Goal: Task Accomplishment & Management: Complete application form

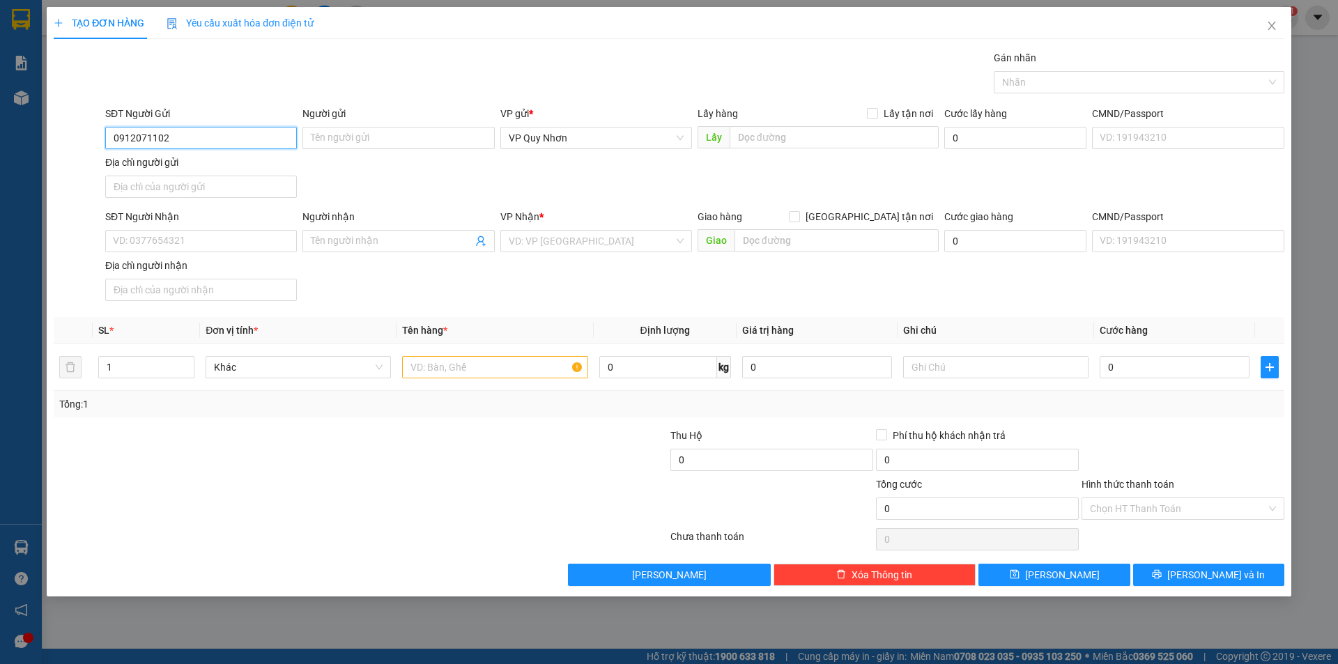
drag, startPoint x: 192, startPoint y: 135, endPoint x: 91, endPoint y: 141, distance: 101.2
click at [91, 141] on div "SĐT Người Gửi 0912071102 0912071102 Người gửi Tên người gửi VP gửi * VP [PERSON…" at bounding box center [669, 155] width 1234 height 98
type input "0346981974"
click at [188, 189] on input "Địa chỉ người gửi" at bounding box center [201, 187] width 192 height 22
click at [204, 187] on input "033565" at bounding box center [201, 187] width 192 height 22
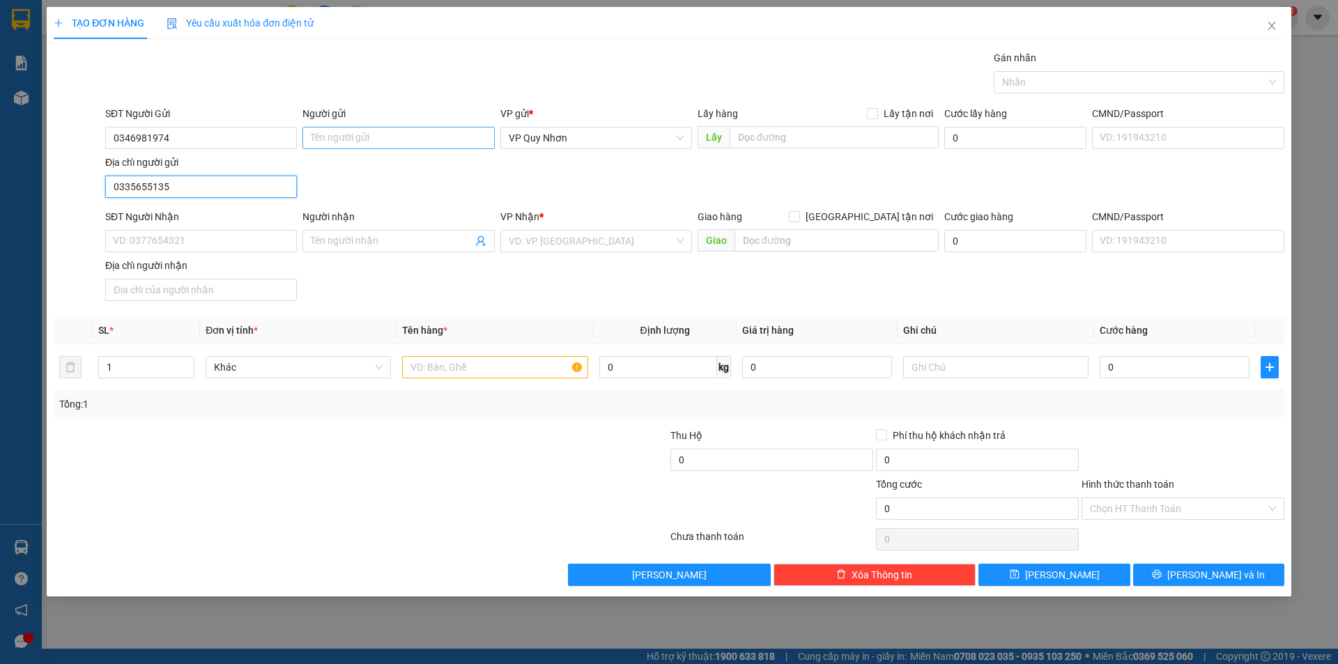
type input "0335655135"
click at [358, 144] on input "Người gửi" at bounding box center [398, 138] width 192 height 22
drag, startPoint x: 361, startPoint y: 140, endPoint x: 268, endPoint y: 121, distance: 94.7
click at [288, 121] on div "SĐT Người Gửi 0346981974 Người gửi CHỊ HOÀNG CHỊ HOÀNG VP gửi * VP [PERSON_NAME…" at bounding box center [694, 155] width 1185 height 98
type input "CHỊ [PERSON_NAME]"
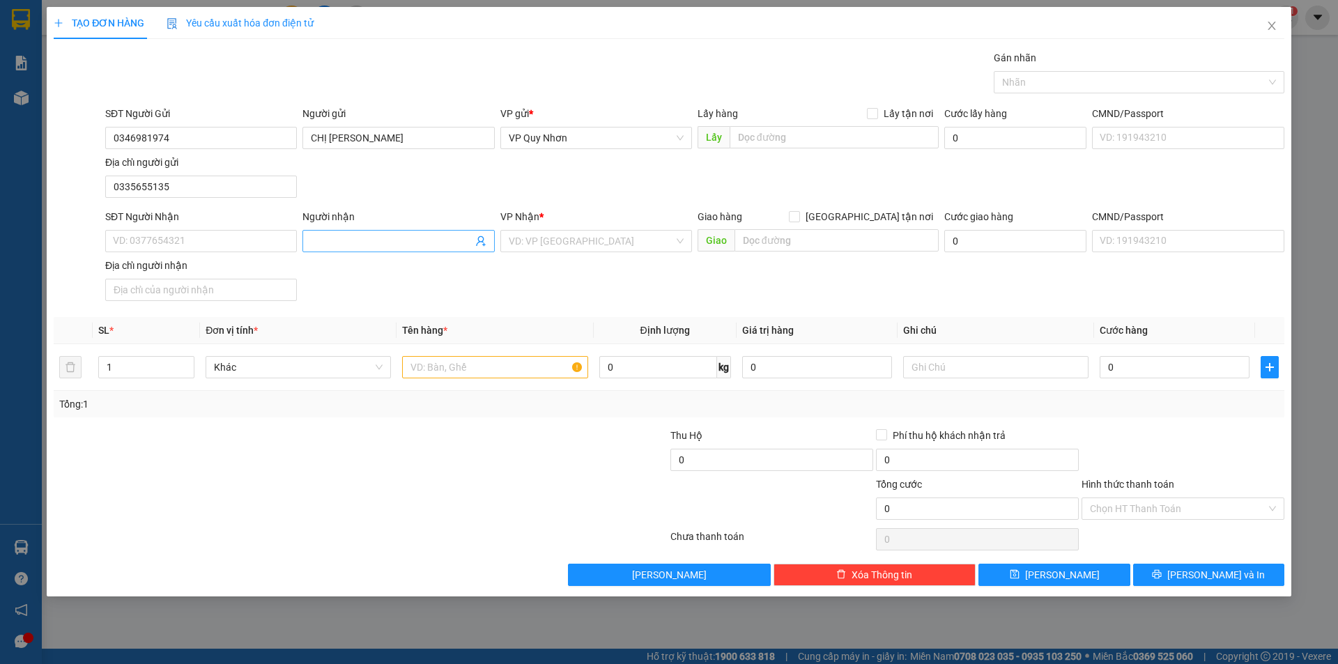
click at [362, 238] on input "Người nhận" at bounding box center [391, 240] width 161 height 15
paste input "CHỊ [PERSON_NAME]"
type input "CHỊ [PERSON_NAME]"
drag, startPoint x: 385, startPoint y: 146, endPoint x: 314, endPoint y: 133, distance: 71.6
click at [314, 133] on input "CHỊ [PERSON_NAME]" at bounding box center [398, 138] width 192 height 22
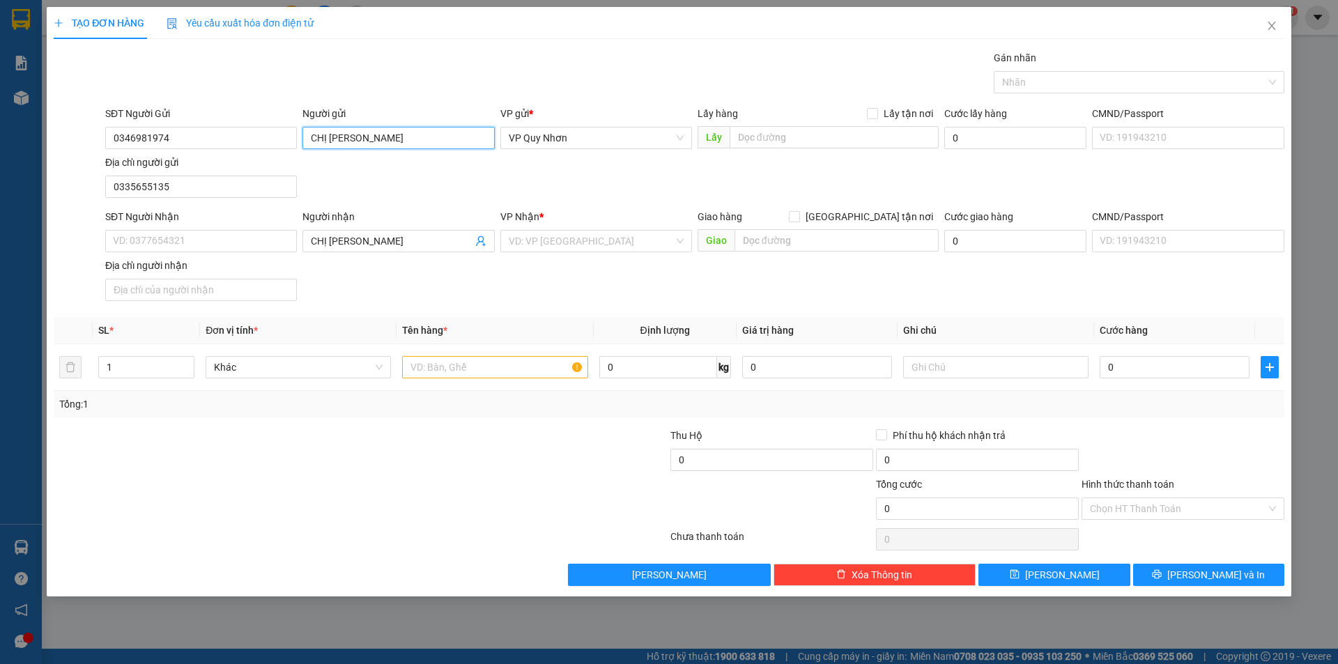
type input "C"
click at [549, 237] on input "search" at bounding box center [591, 241] width 165 height 21
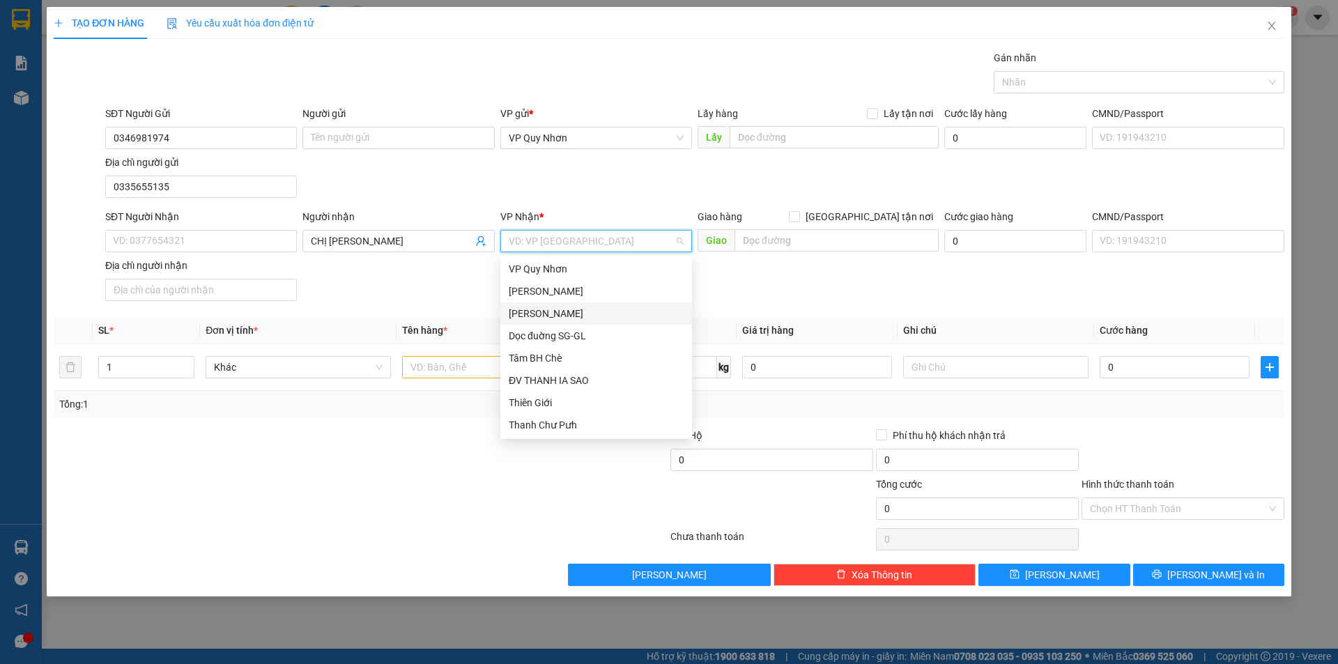
click at [551, 305] on div "[PERSON_NAME]" at bounding box center [596, 313] width 192 height 22
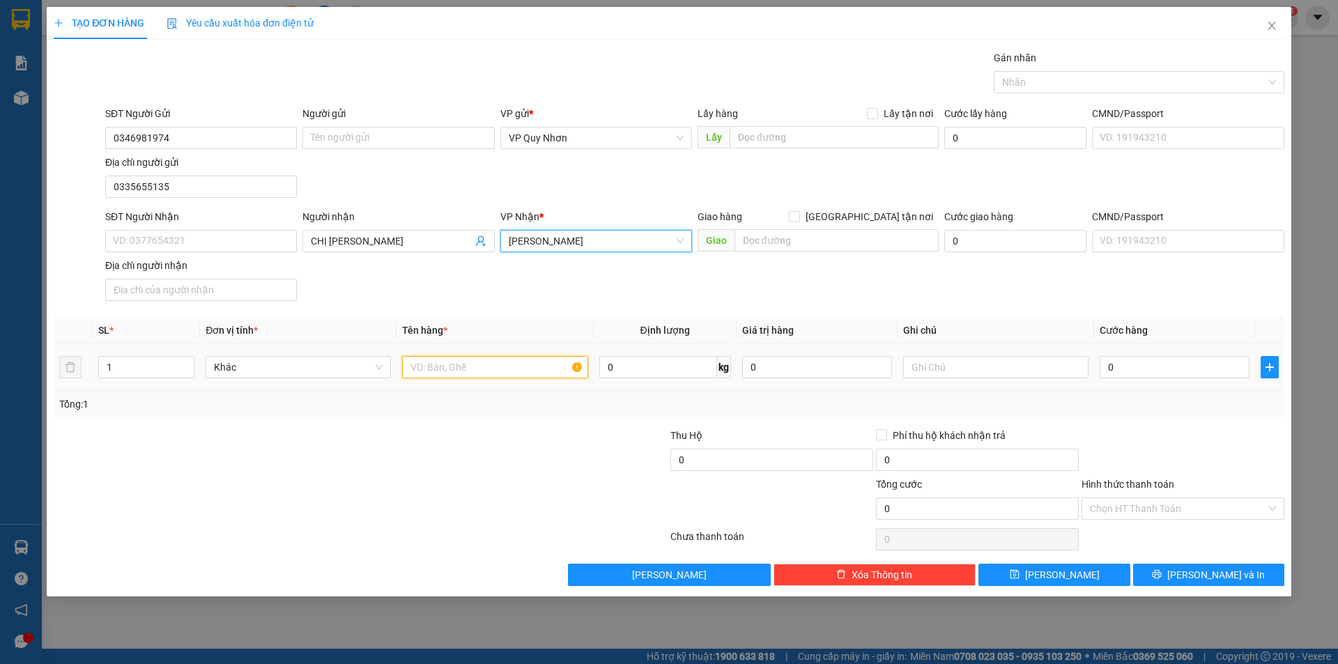
click at [498, 366] on input "text" at bounding box center [494, 367] width 185 height 22
type input "1 THÙNG VÀNG"
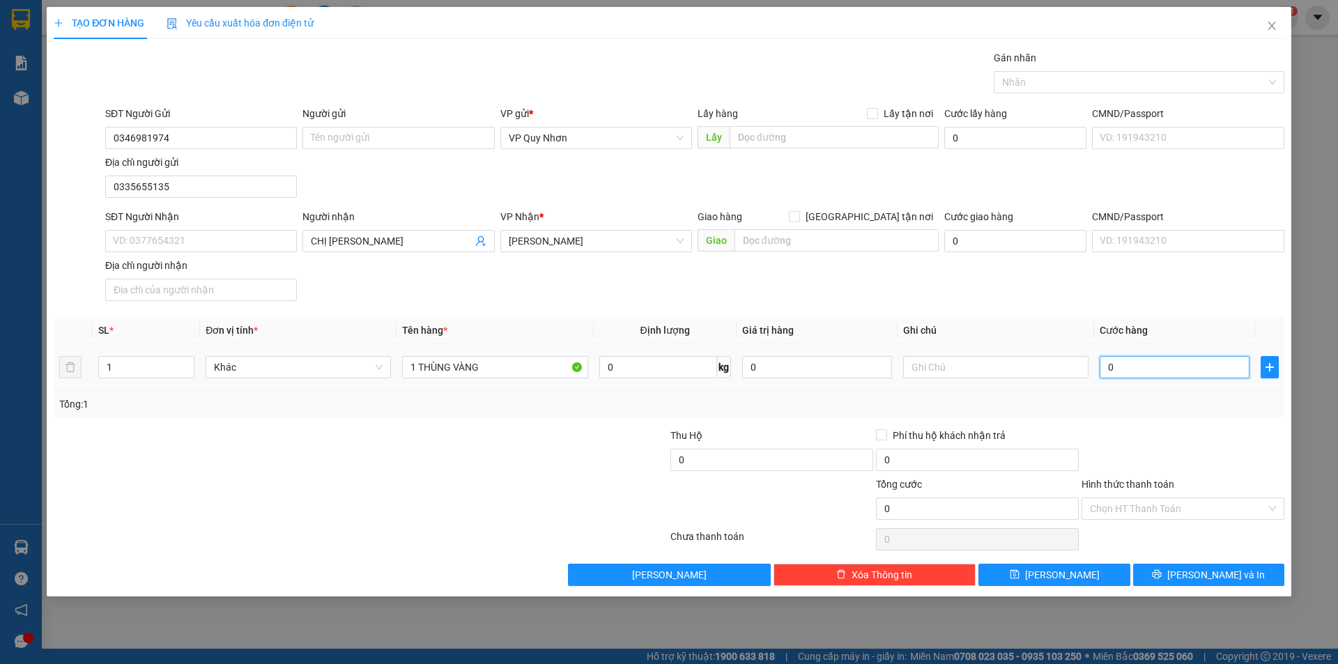
click at [1145, 360] on input "0" at bounding box center [1175, 367] width 150 height 22
type input "5"
type input "50"
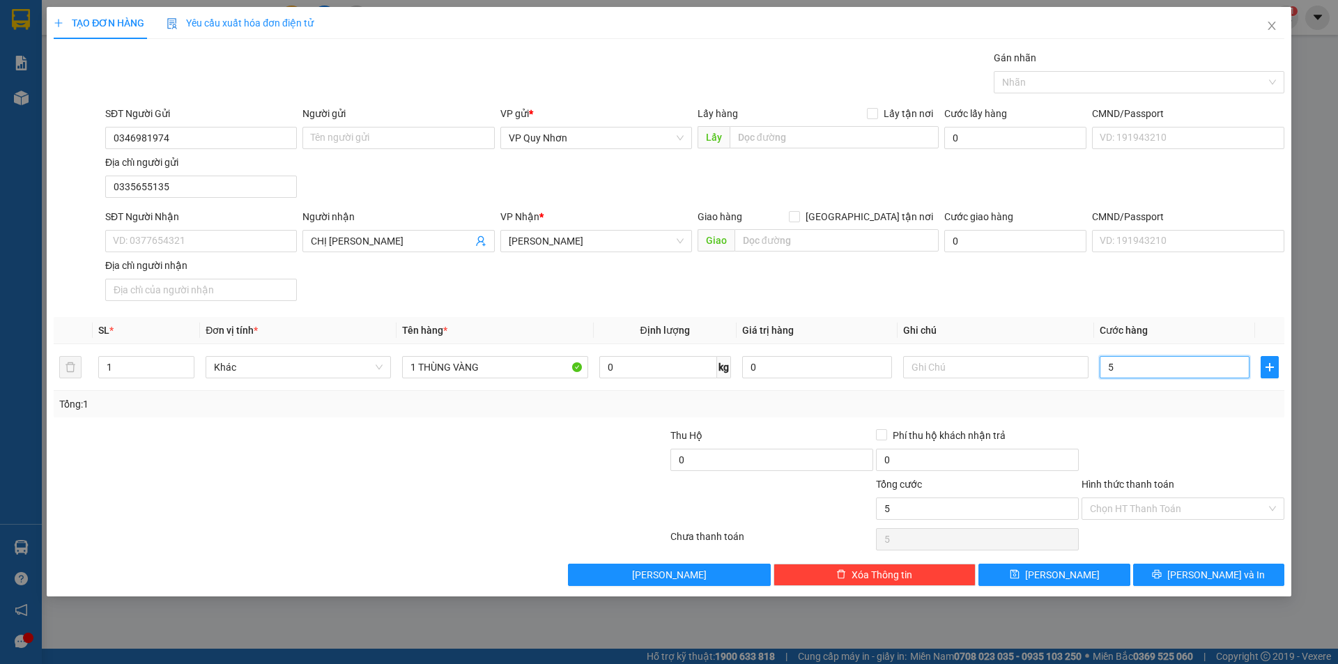
type input "50"
type input "500"
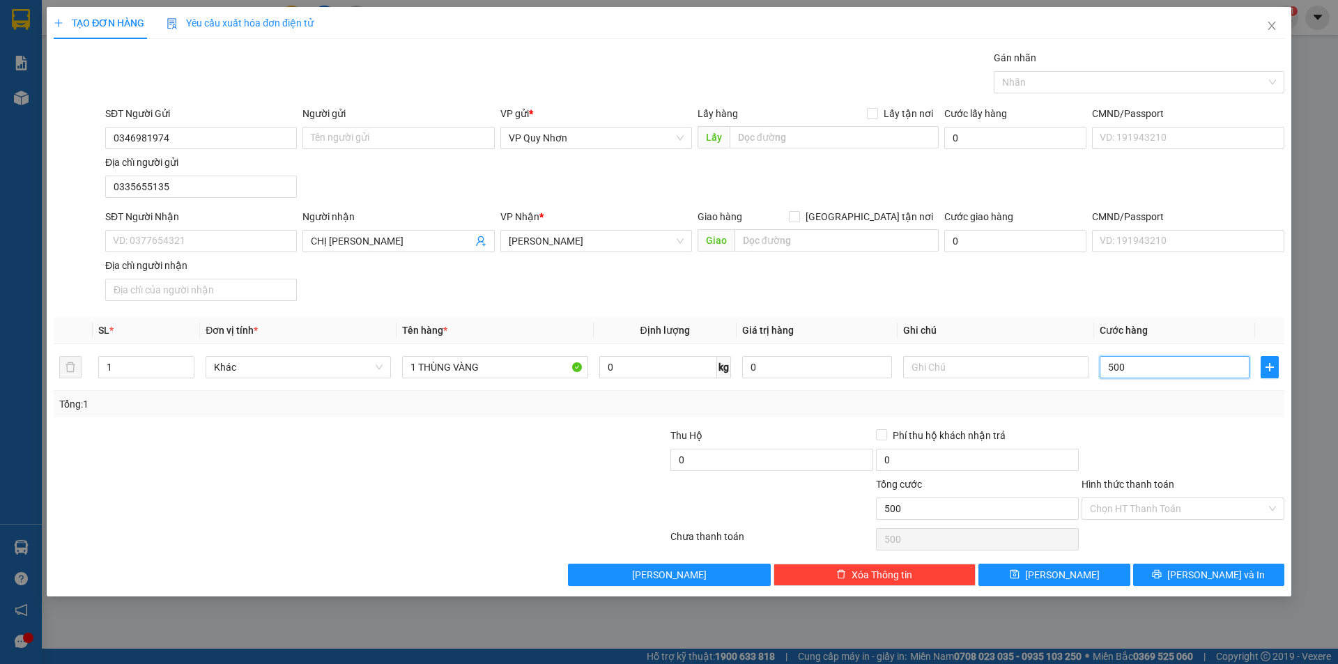
type input "5.000"
type input "50.000"
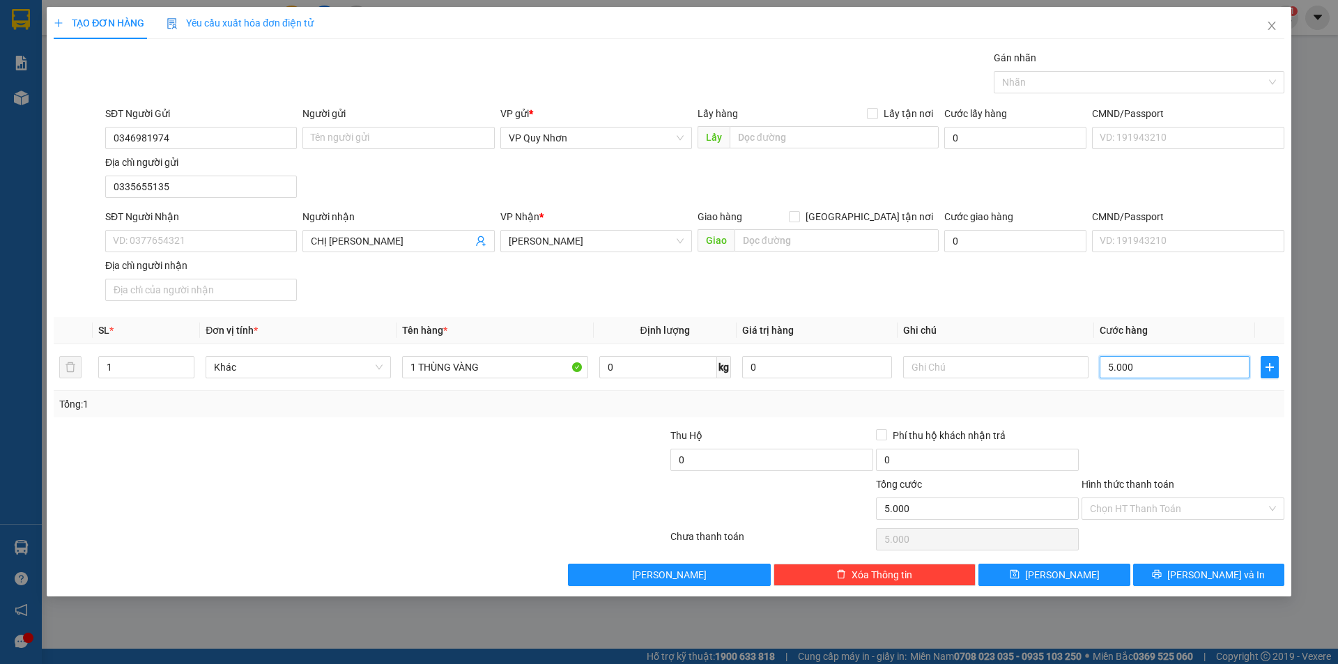
type input "50.000"
drag, startPoint x: 939, startPoint y: 508, endPoint x: 801, endPoint y: 506, distance: 138.0
click at [804, 506] on div "Tổng cước 50.000 Hình thức thanh toán Chọn HT Thanh Toán" at bounding box center [669, 501] width 1234 height 49
click at [757, 461] on input "0" at bounding box center [771, 460] width 203 height 22
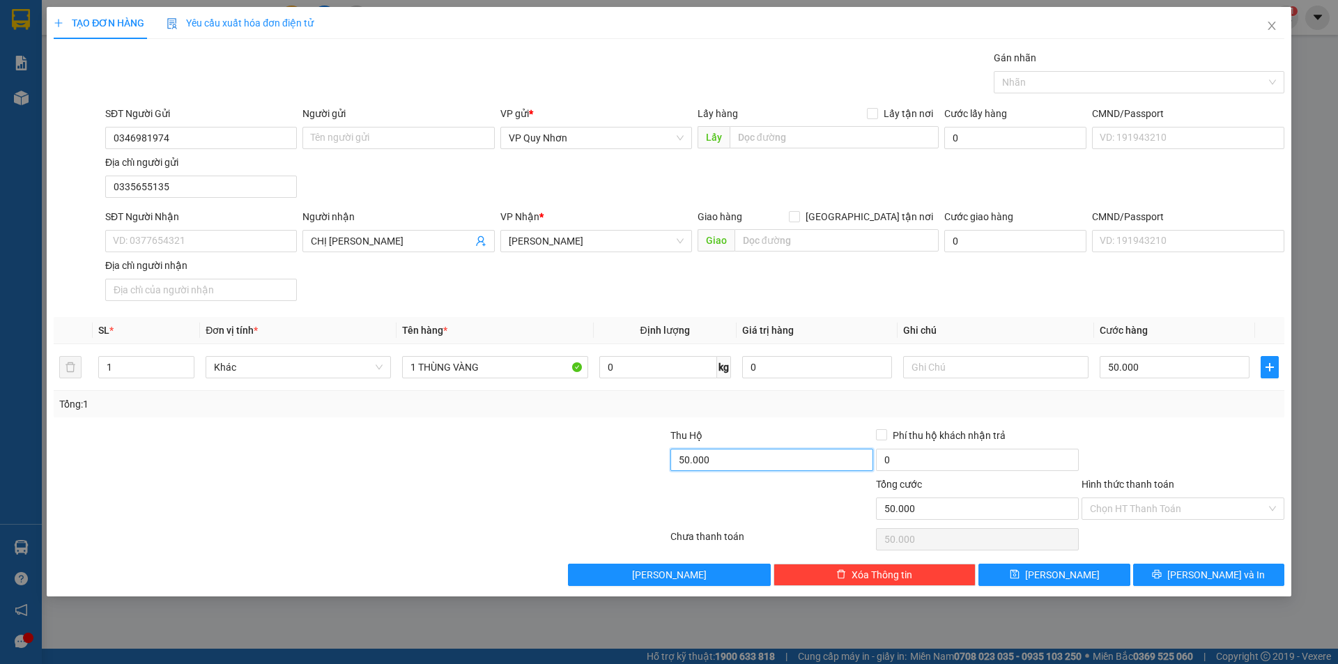
type input "50.000"
click at [819, 514] on div at bounding box center [772, 501] width 206 height 49
click at [1128, 510] on input "Hình thức thanh toán" at bounding box center [1178, 508] width 176 height 21
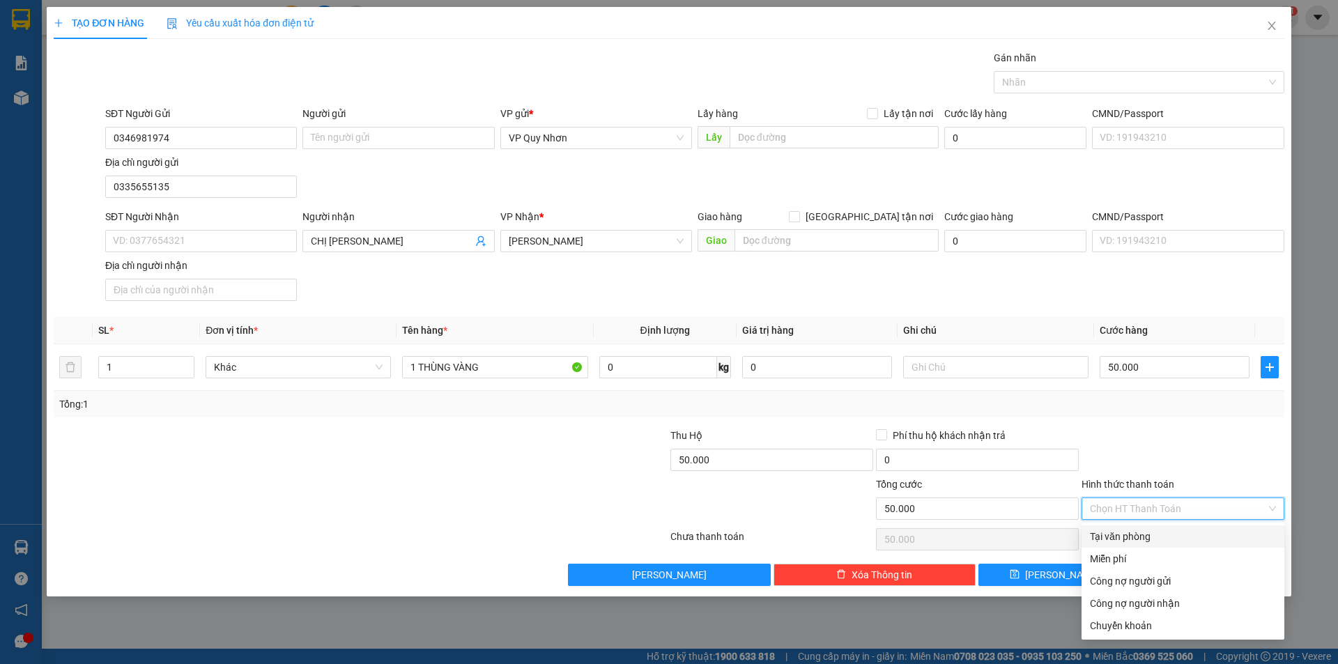
click at [569, 456] on div at bounding box center [566, 452] width 206 height 49
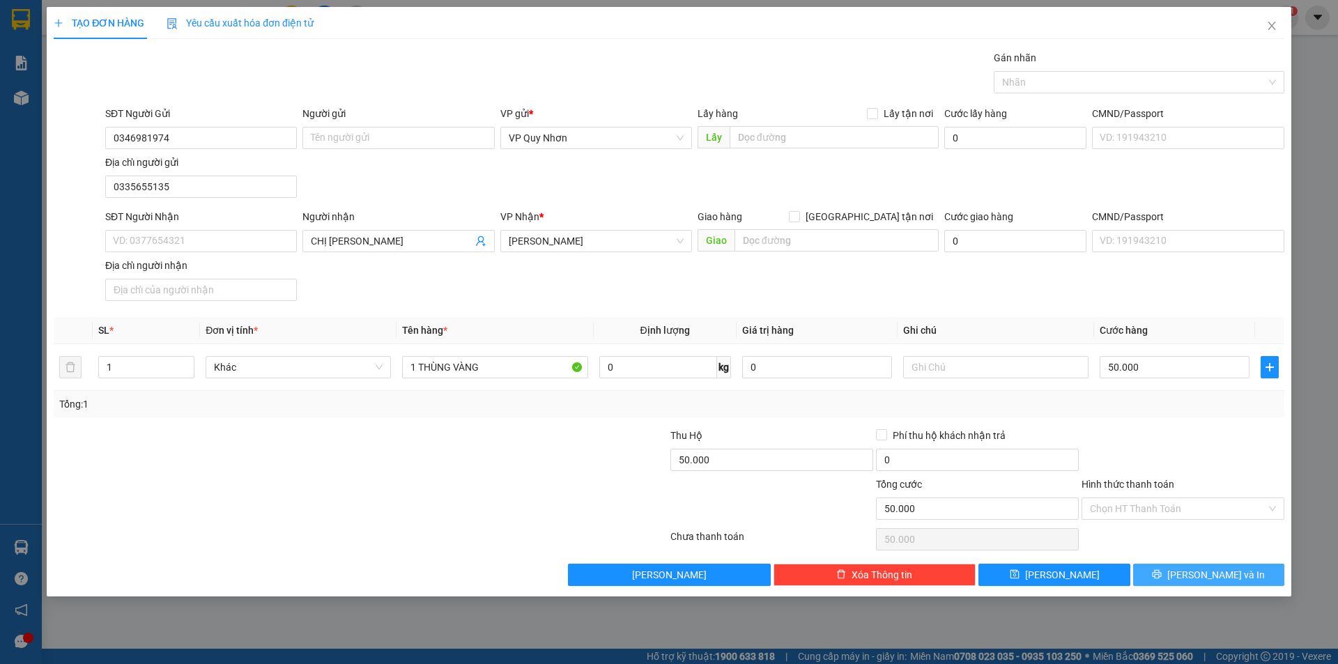
click at [1162, 574] on icon "printer" at bounding box center [1157, 574] width 10 height 10
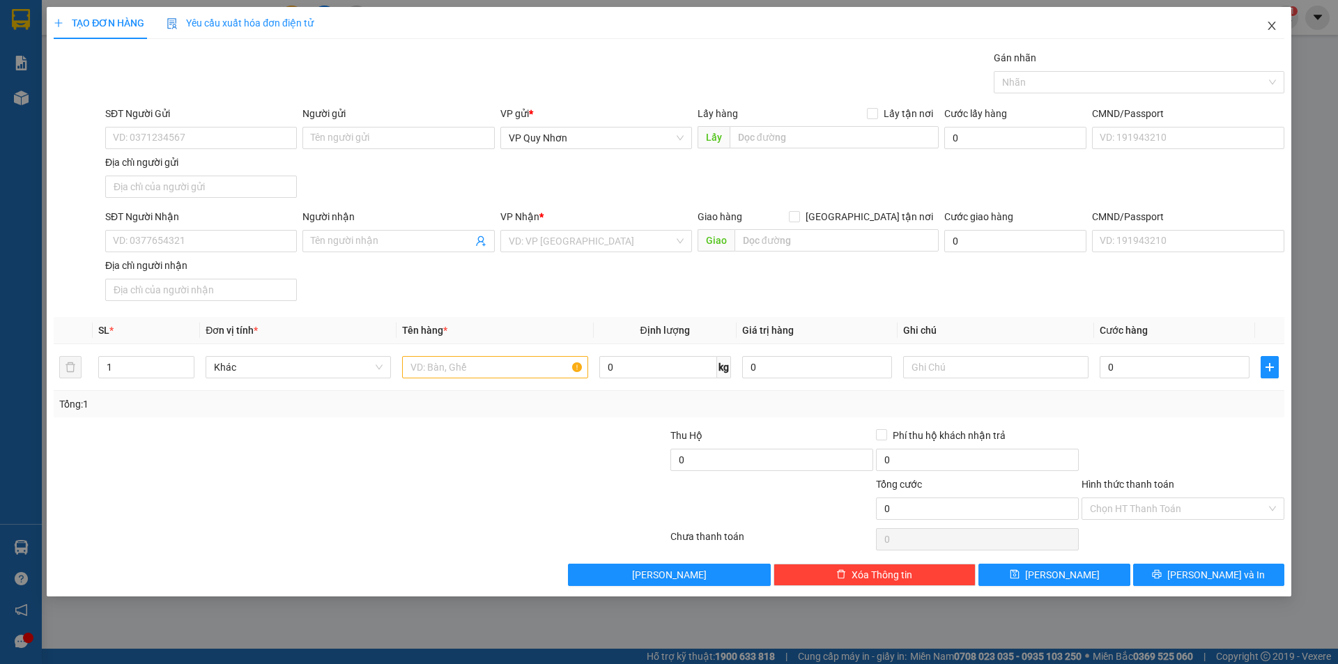
click at [1272, 28] on icon "close" at bounding box center [1271, 25] width 11 height 11
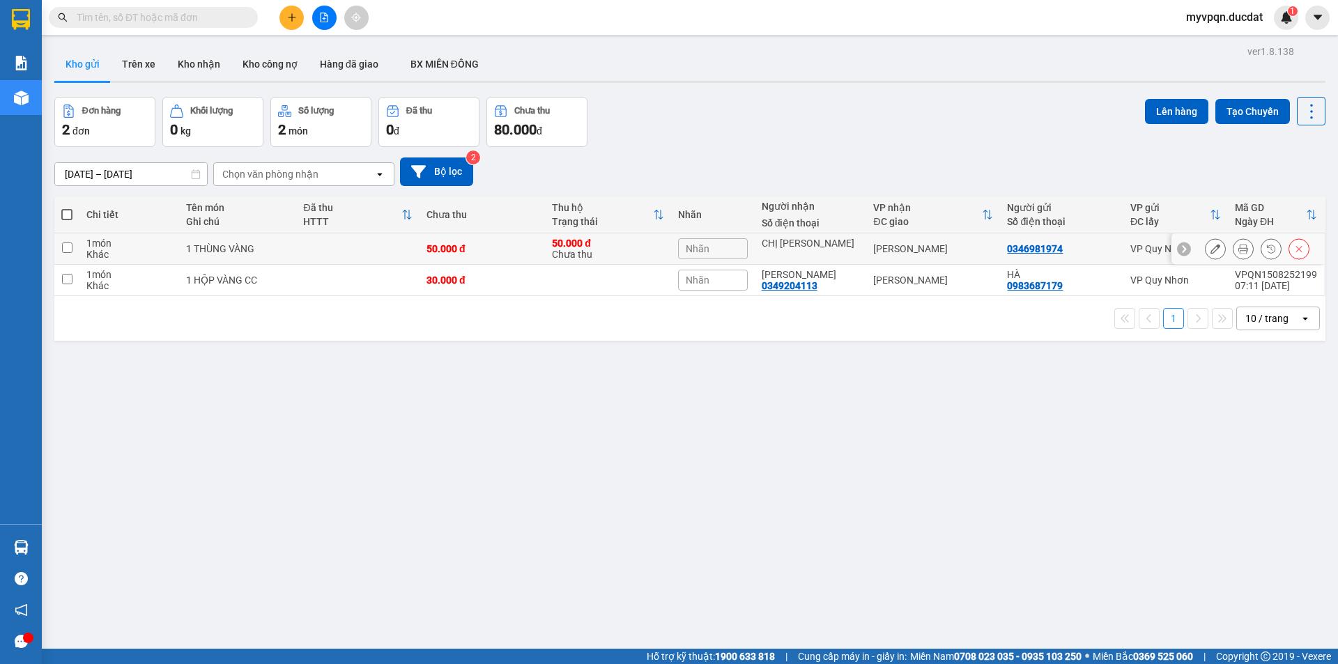
drag, startPoint x: 192, startPoint y: 243, endPoint x: 174, endPoint y: 233, distance: 20.3
click at [188, 247] on div "1 THÙNG VÀNG" at bounding box center [238, 248] width 104 height 11
checkbox input "true"
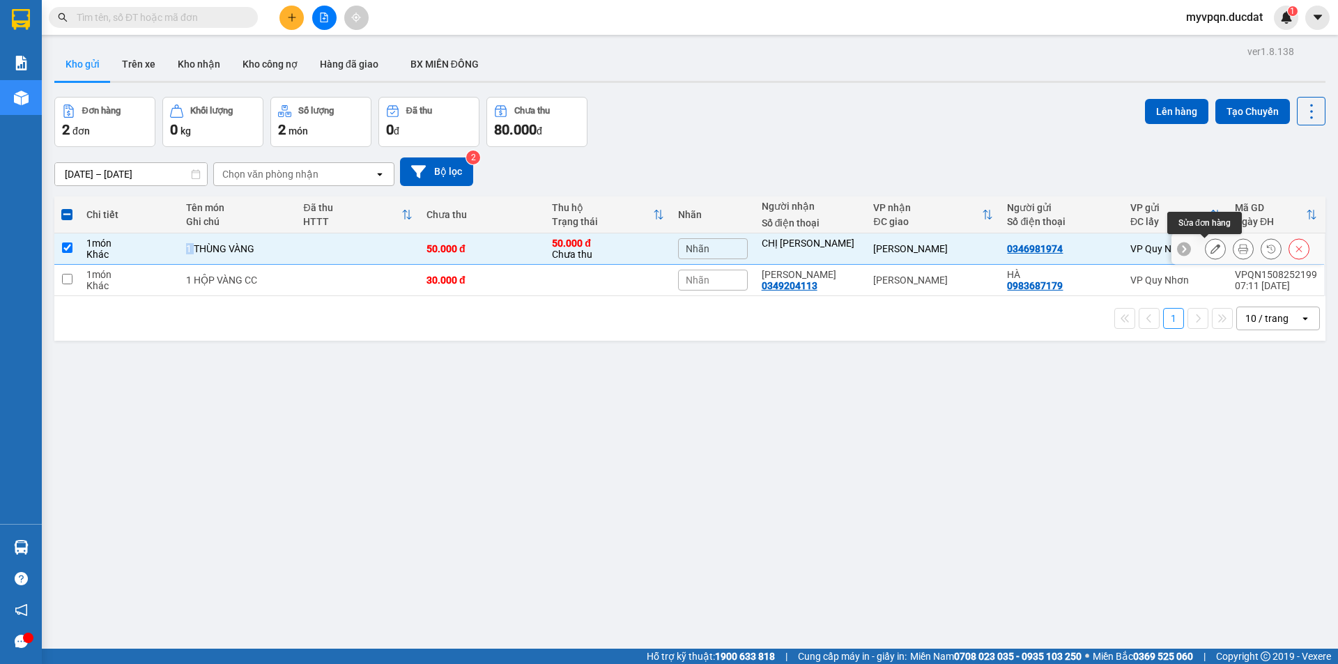
click at [1211, 249] on button at bounding box center [1216, 249] width 20 height 24
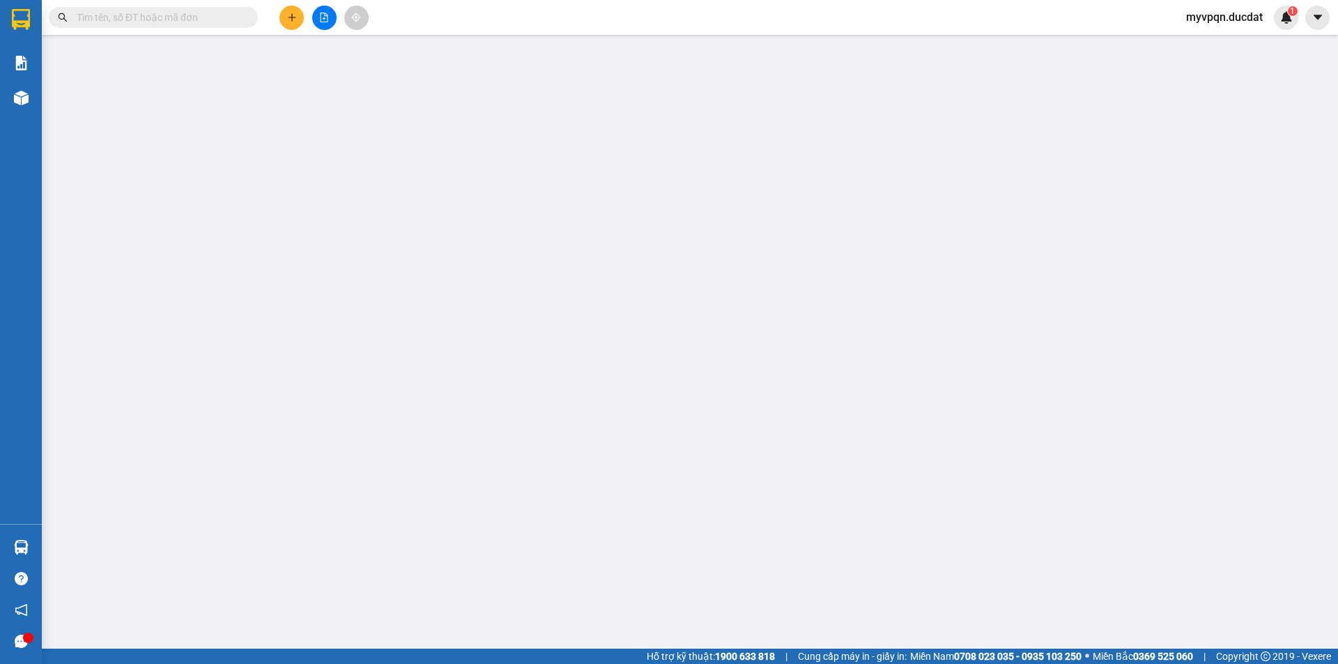
type input "0346981974"
type input "0335655135"
type input "50.000"
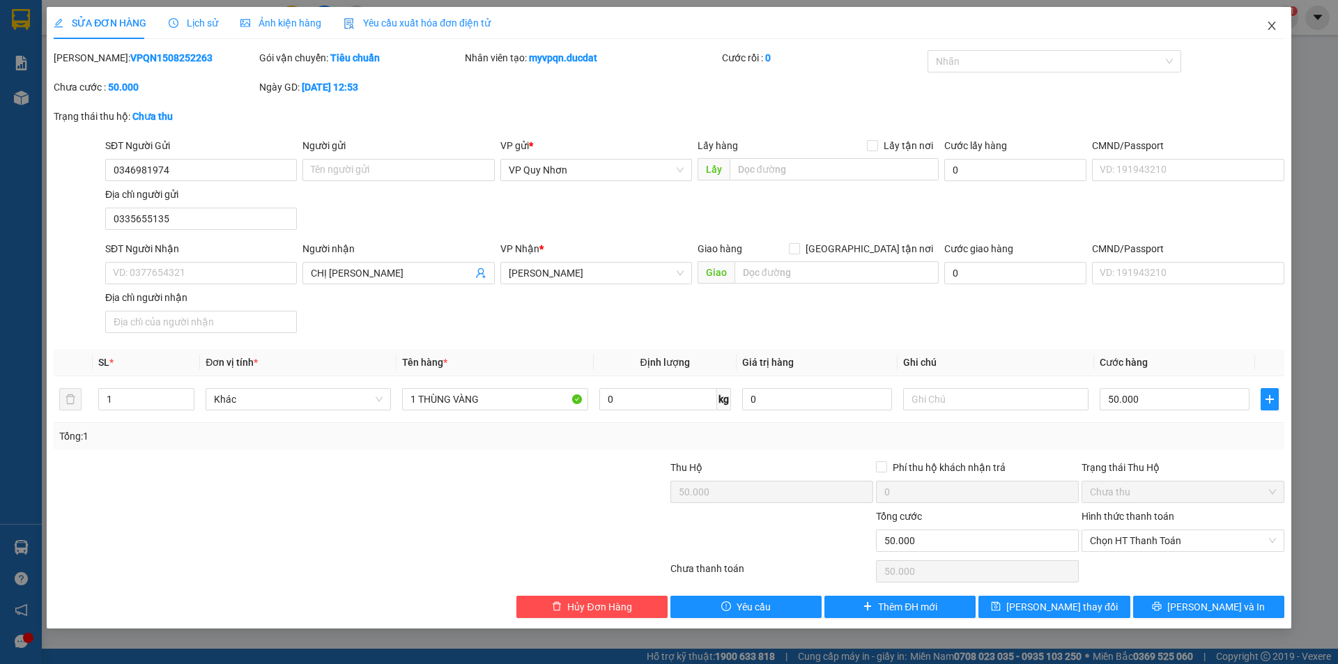
click at [1280, 22] on span "Close" at bounding box center [1271, 26] width 39 height 39
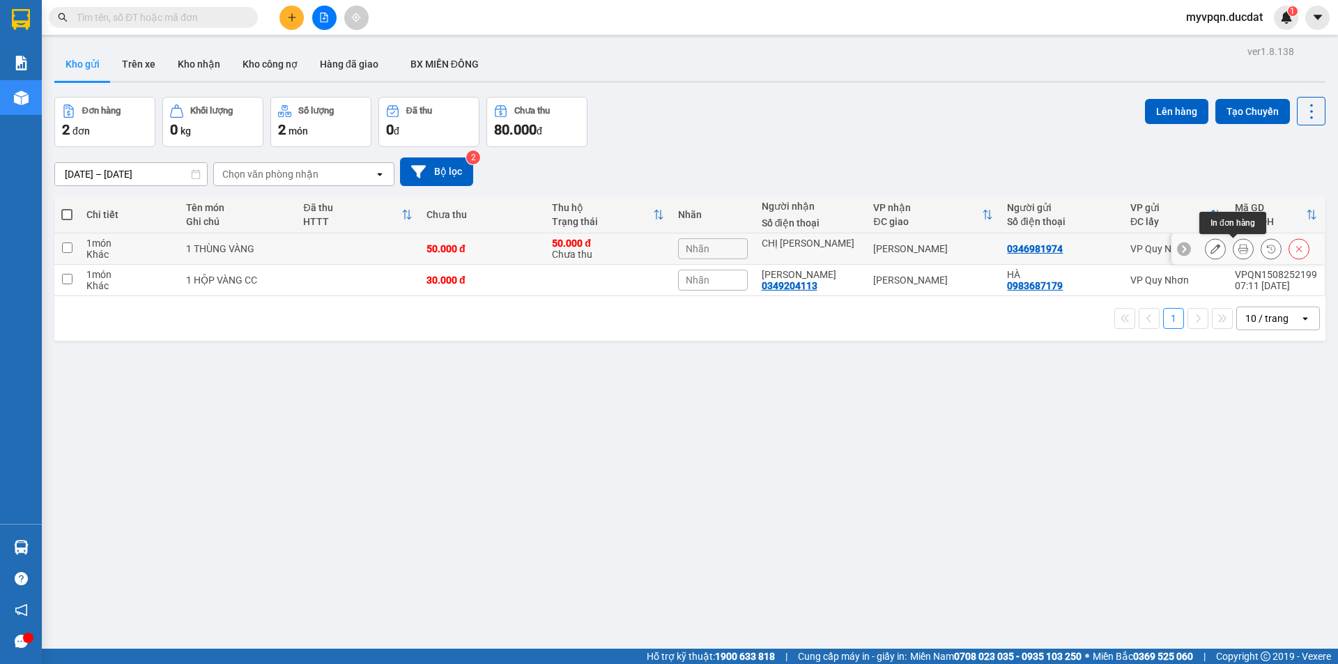
click at [1238, 247] on icon at bounding box center [1243, 249] width 10 height 10
click at [275, 241] on td "1 THÙNG VÀNG" at bounding box center [238, 248] width 118 height 31
checkbox input "true"
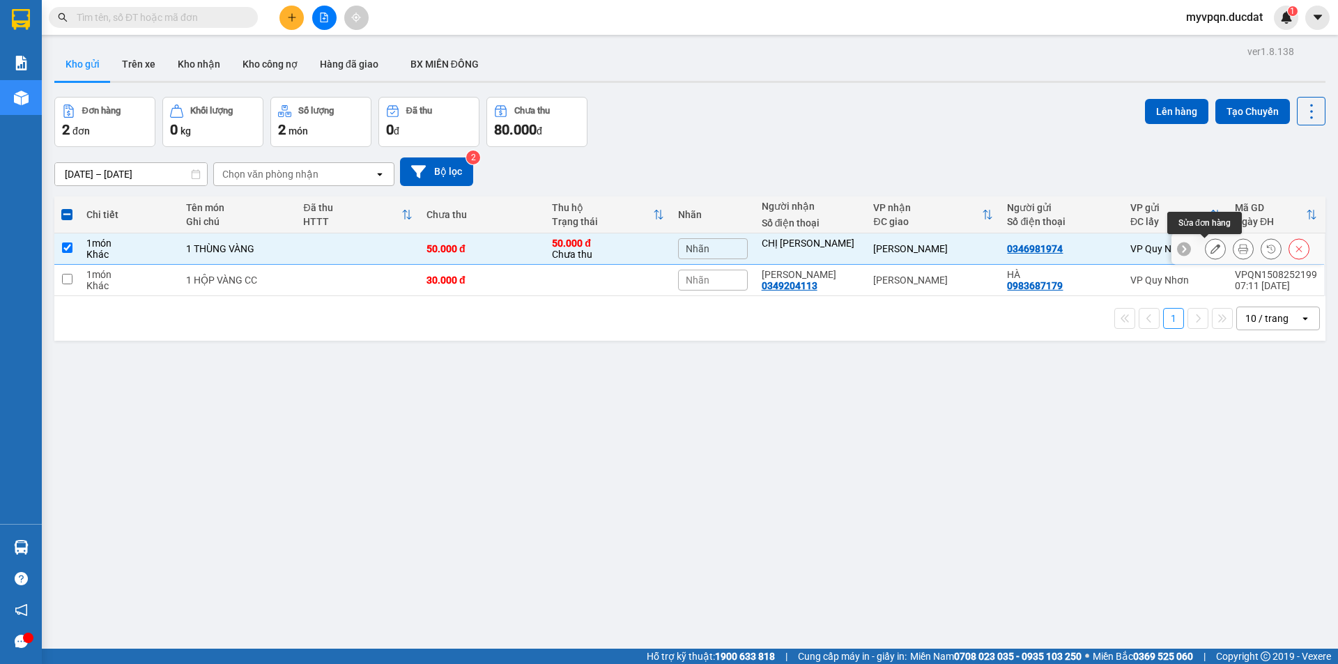
click at [1211, 247] on icon at bounding box center [1216, 249] width 10 height 10
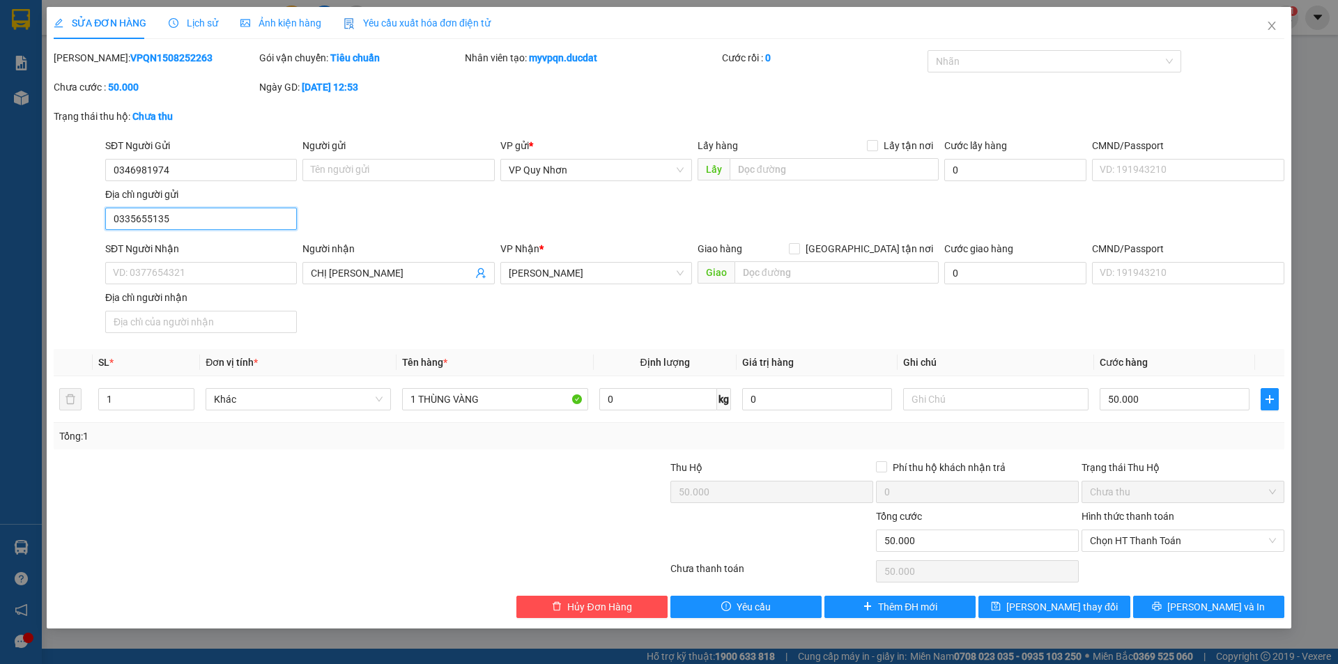
click at [178, 219] on input "0335655135" at bounding box center [201, 219] width 192 height 22
drag, startPoint x: 178, startPoint y: 219, endPoint x: 86, endPoint y: 217, distance: 92.7
click at [86, 217] on div "SĐT Người Gửi 0346981974 Người gửi Tên người gửi VP gửi * VP [PERSON_NAME] Lấy …" at bounding box center [669, 187] width 1234 height 98
click at [178, 214] on input "0335655135" at bounding box center [201, 219] width 192 height 22
drag, startPoint x: 177, startPoint y: 216, endPoint x: 67, endPoint y: 220, distance: 110.2
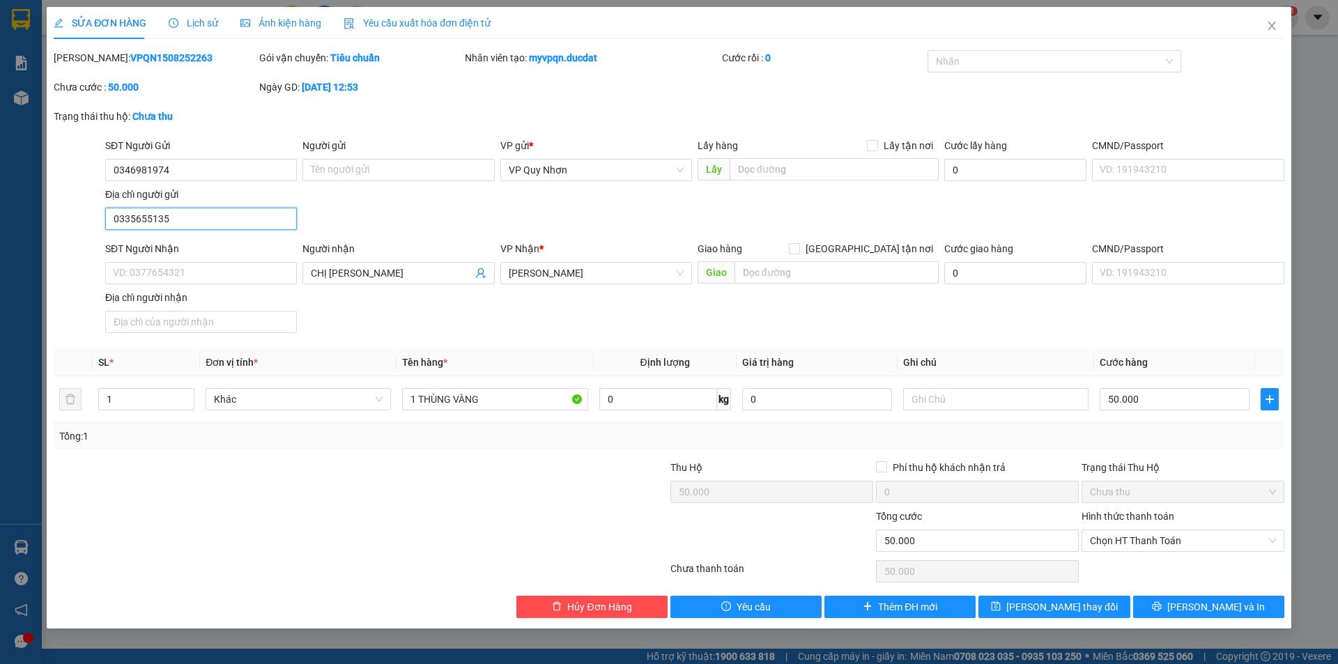
click at [67, 220] on div "SĐT Người Gửi 0346981974 Người gửi Tên người gửi VP gửi * VP [PERSON_NAME] Lấy …" at bounding box center [669, 187] width 1234 height 98
click at [176, 167] on input "0346981974" at bounding box center [201, 170] width 192 height 22
click at [162, 220] on input "0335655135" at bounding box center [201, 219] width 192 height 22
drag, startPoint x: 172, startPoint y: 218, endPoint x: 105, endPoint y: 213, distance: 67.8
click at [105, 213] on input "0335655135" at bounding box center [201, 219] width 192 height 22
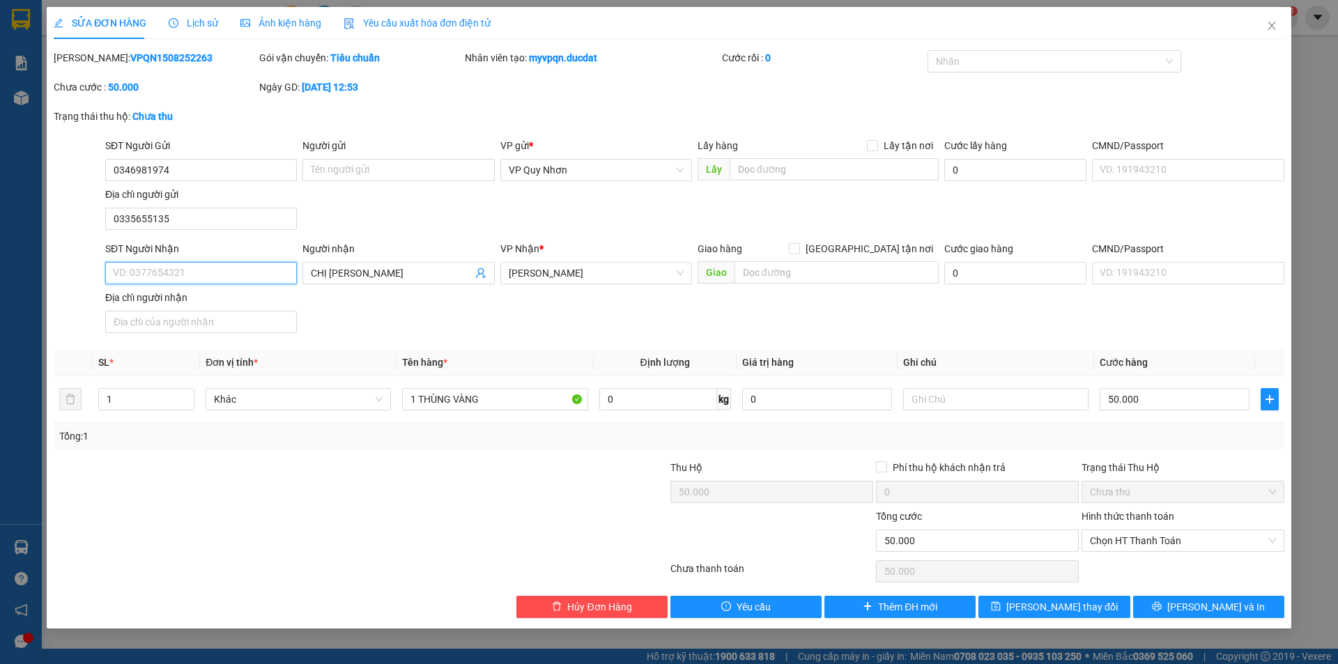
click at [185, 274] on input "SĐT Người Nhận" at bounding box center [201, 273] width 192 height 22
click at [194, 272] on input "SĐT Người Nhận" at bounding box center [201, 273] width 192 height 22
paste input "0335655135"
type input "0335655135"
click at [1192, 601] on button "[PERSON_NAME] và In" at bounding box center [1208, 607] width 151 height 22
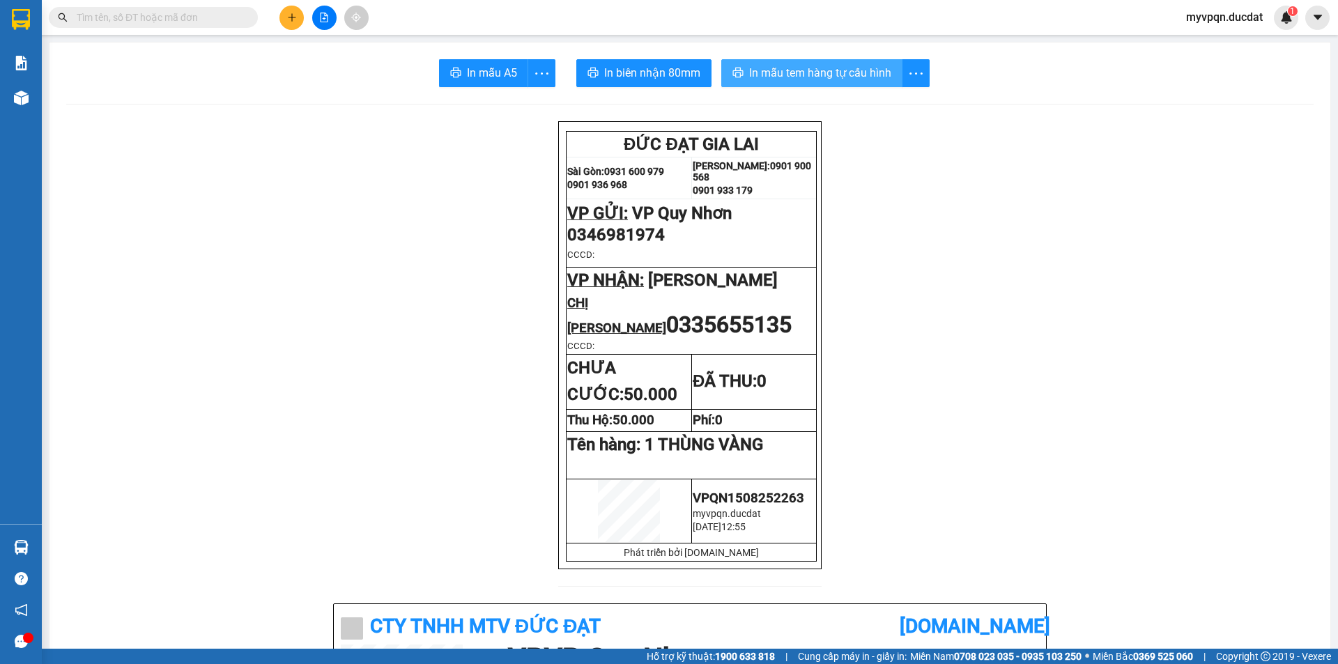
click at [790, 78] on span "In mẫu tem hàng tự cấu hình" at bounding box center [820, 72] width 142 height 17
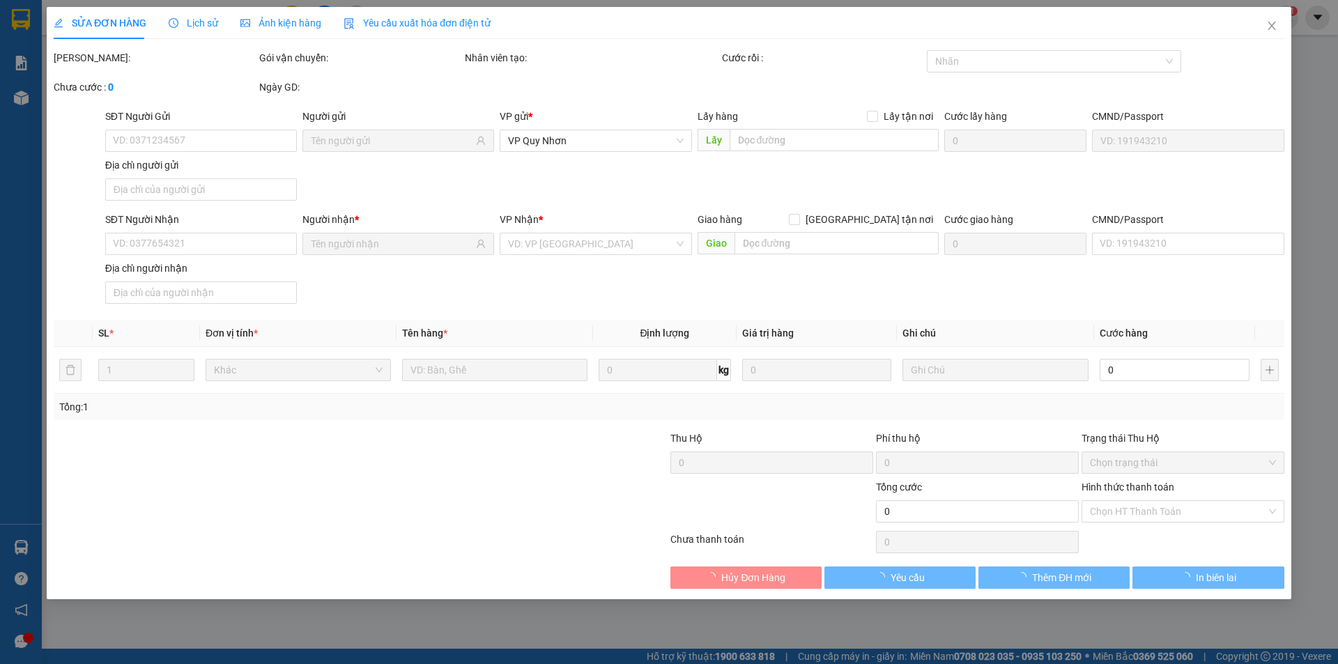
type input "0346981974"
type input "0335655135"
type input "50.000"
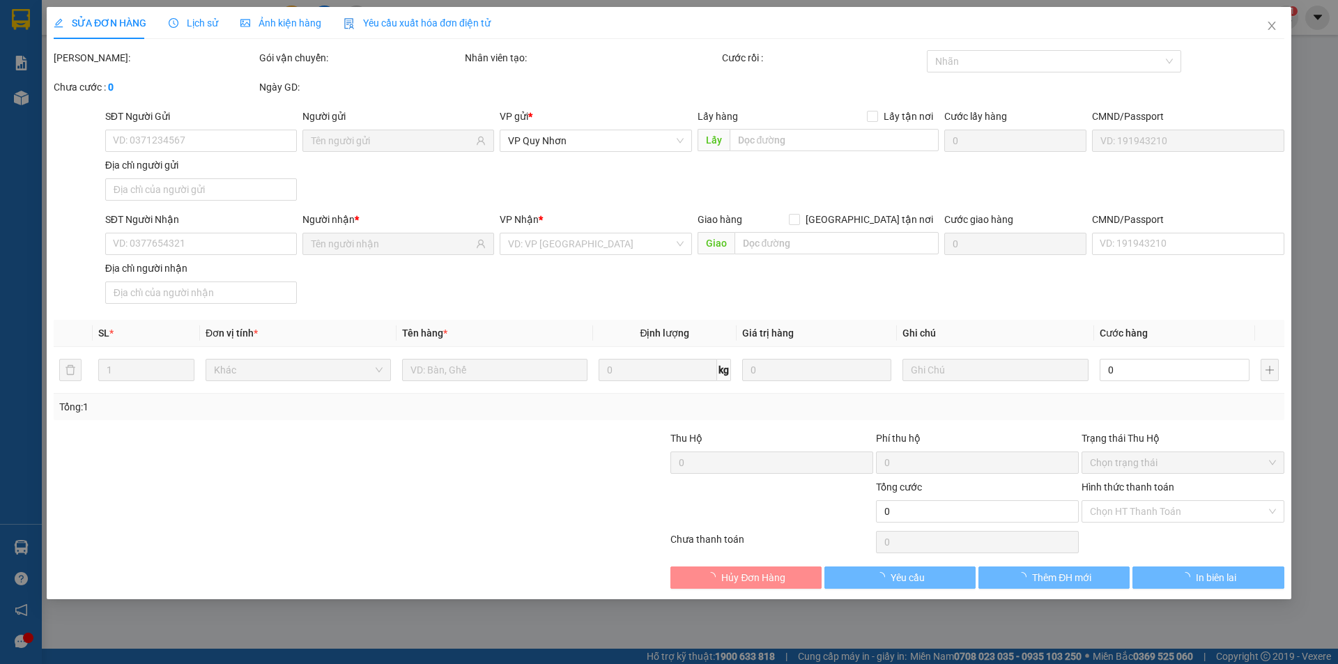
type input "50.000"
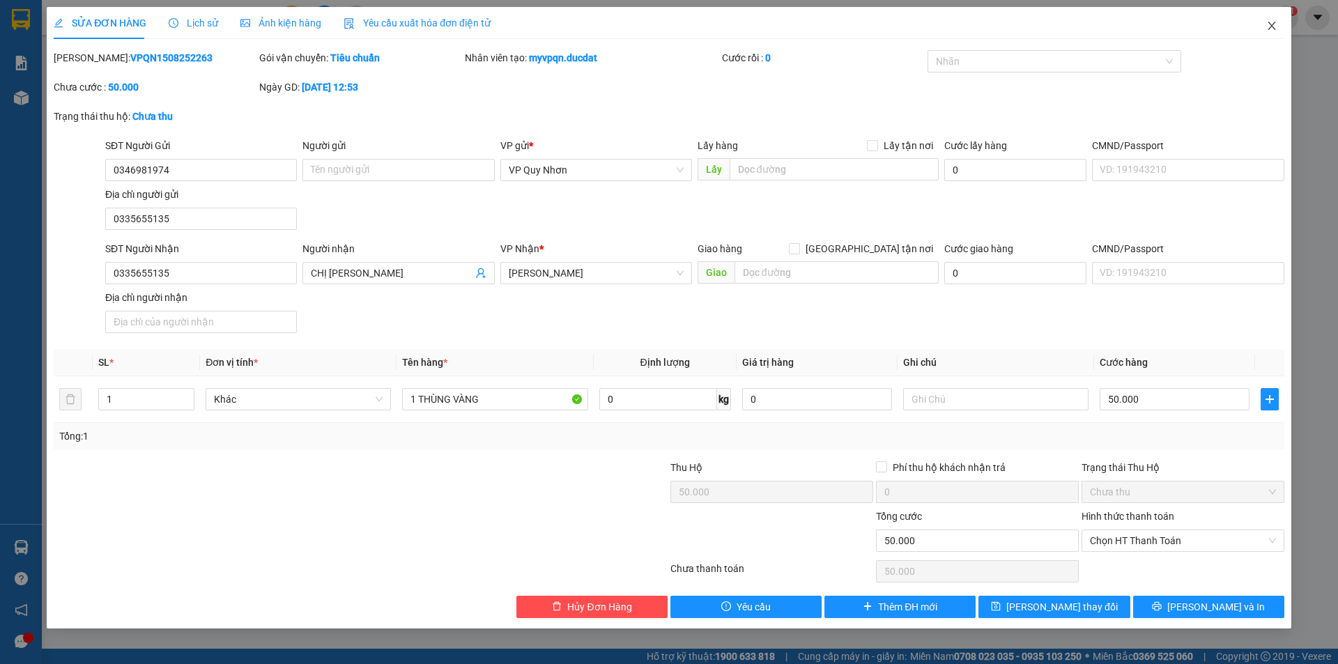
click at [1271, 25] on icon "close" at bounding box center [1272, 26] width 8 height 8
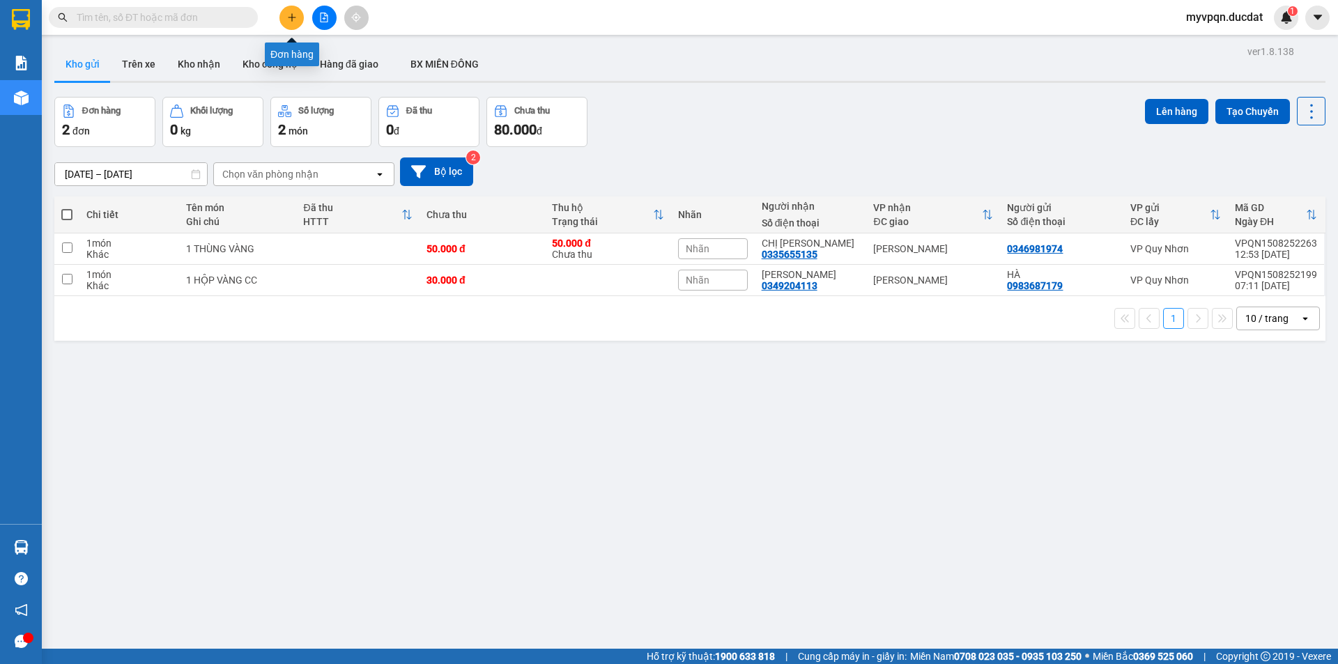
click at [286, 17] on button at bounding box center [291, 18] width 24 height 24
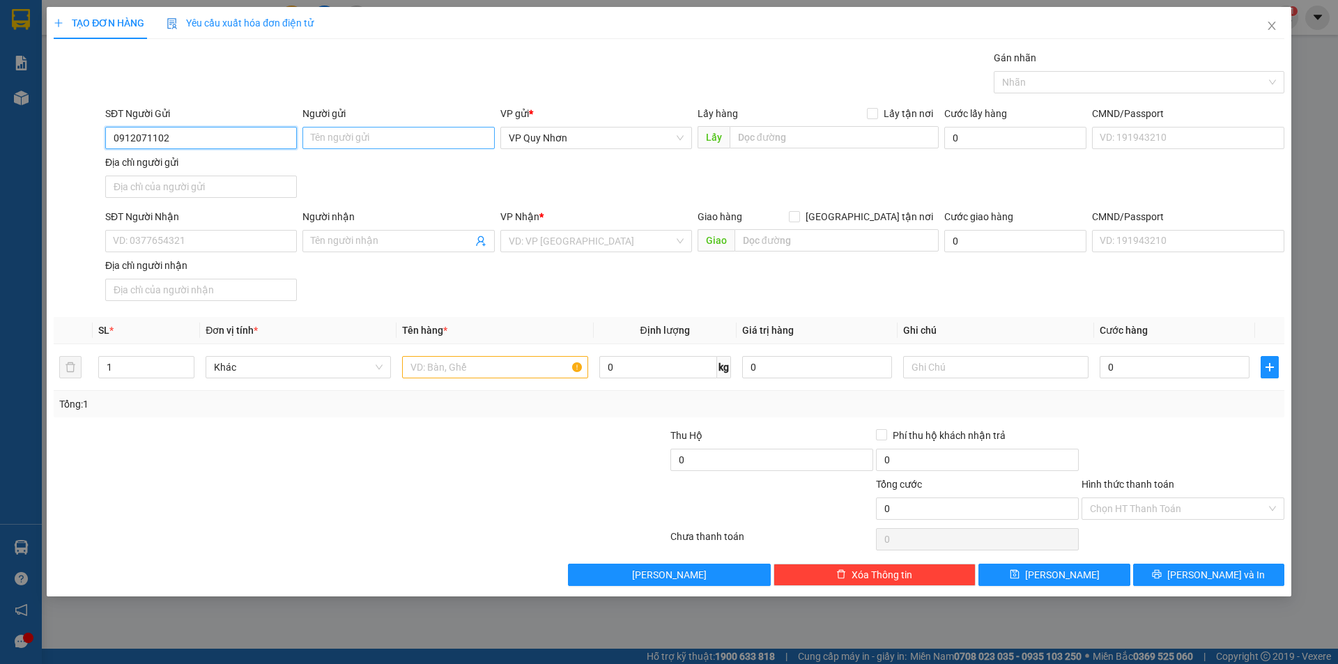
type input "0912071102"
click at [399, 131] on input "Người gửi" at bounding box center [398, 138] width 192 height 22
type input "BS LOAN"
click at [127, 239] on input "SĐT Người Nhận" at bounding box center [201, 241] width 192 height 22
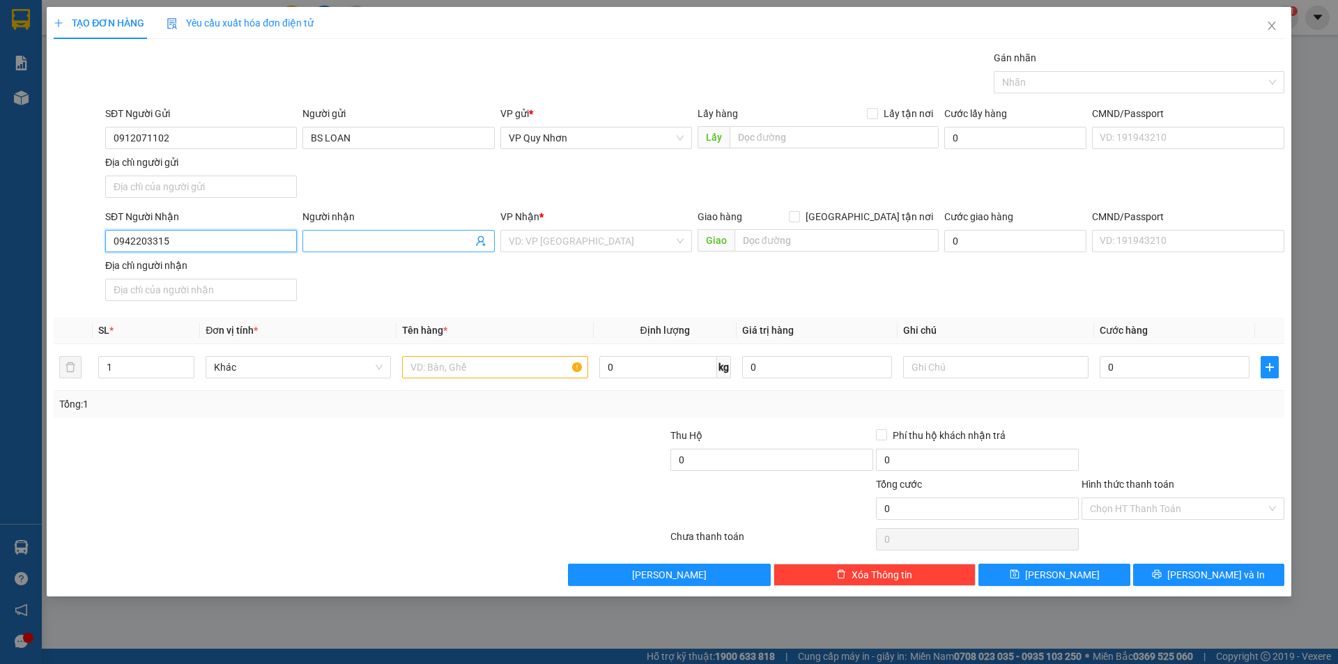
type input "0942203315"
click at [362, 236] on input "Người nhận" at bounding box center [391, 240] width 161 height 15
type input "[PERSON_NAME]"
click at [572, 233] on input "search" at bounding box center [591, 241] width 165 height 21
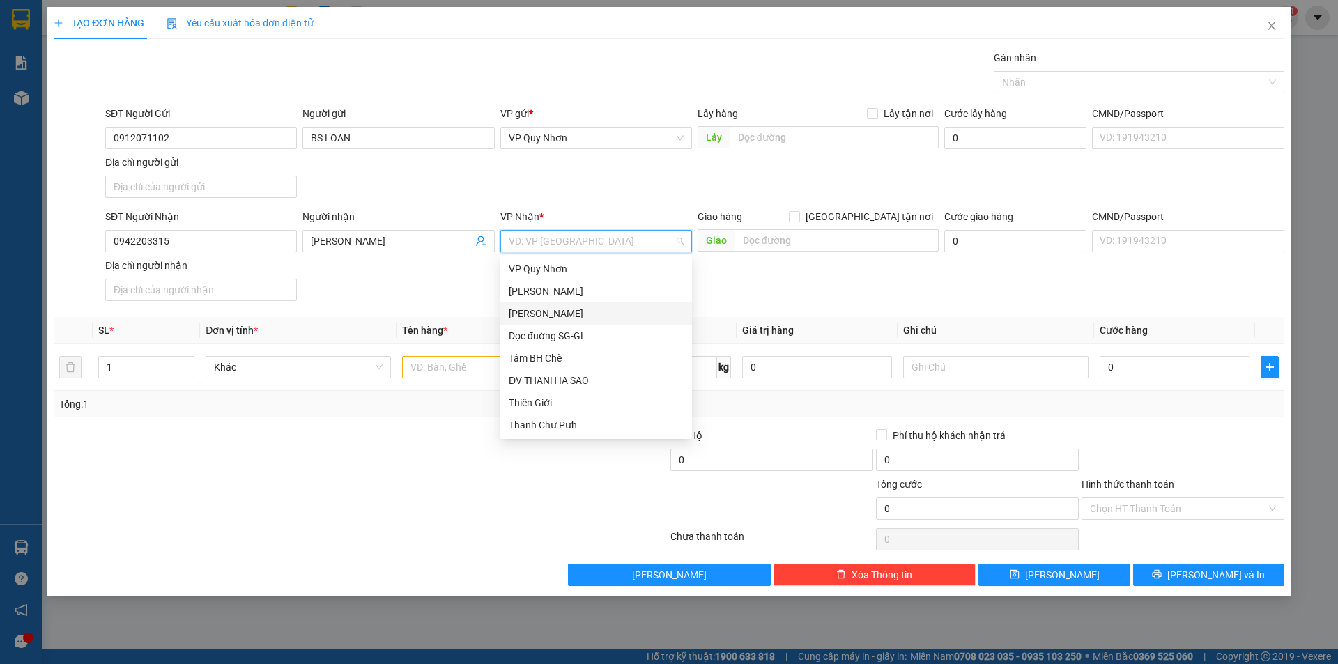
click at [563, 315] on div "[PERSON_NAME]" at bounding box center [596, 313] width 175 height 15
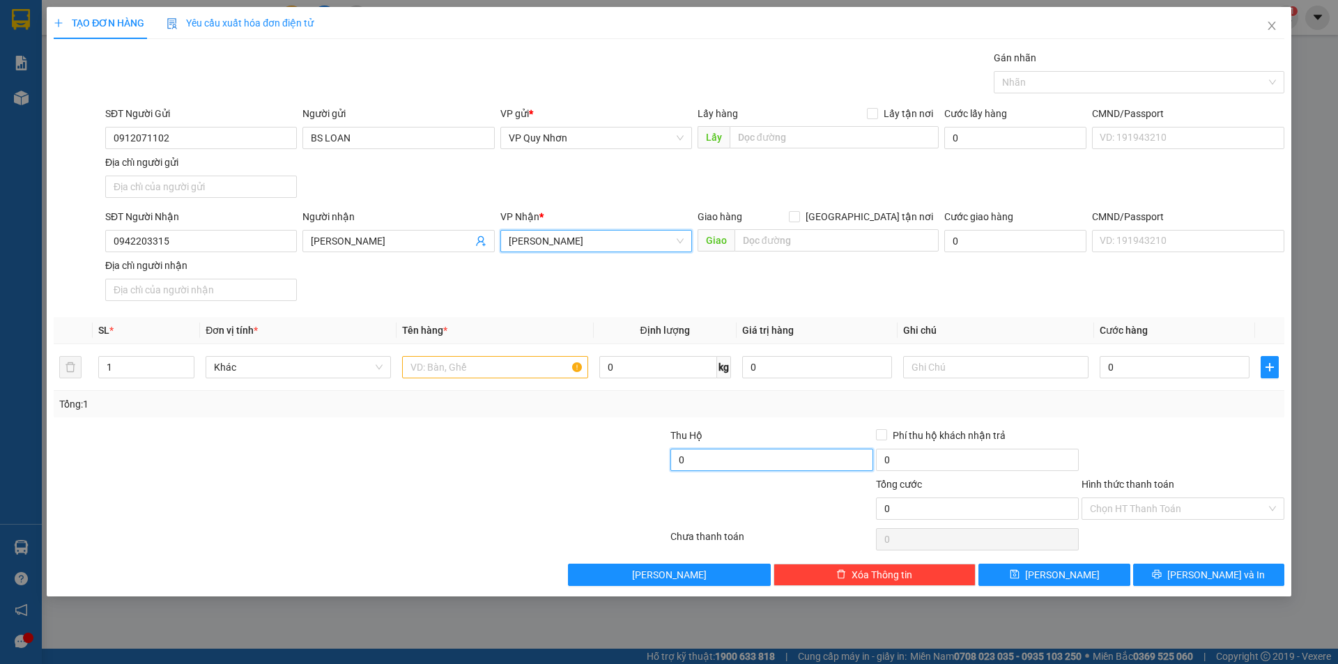
click at [717, 454] on input "0" at bounding box center [771, 460] width 203 height 22
type input "30.000"
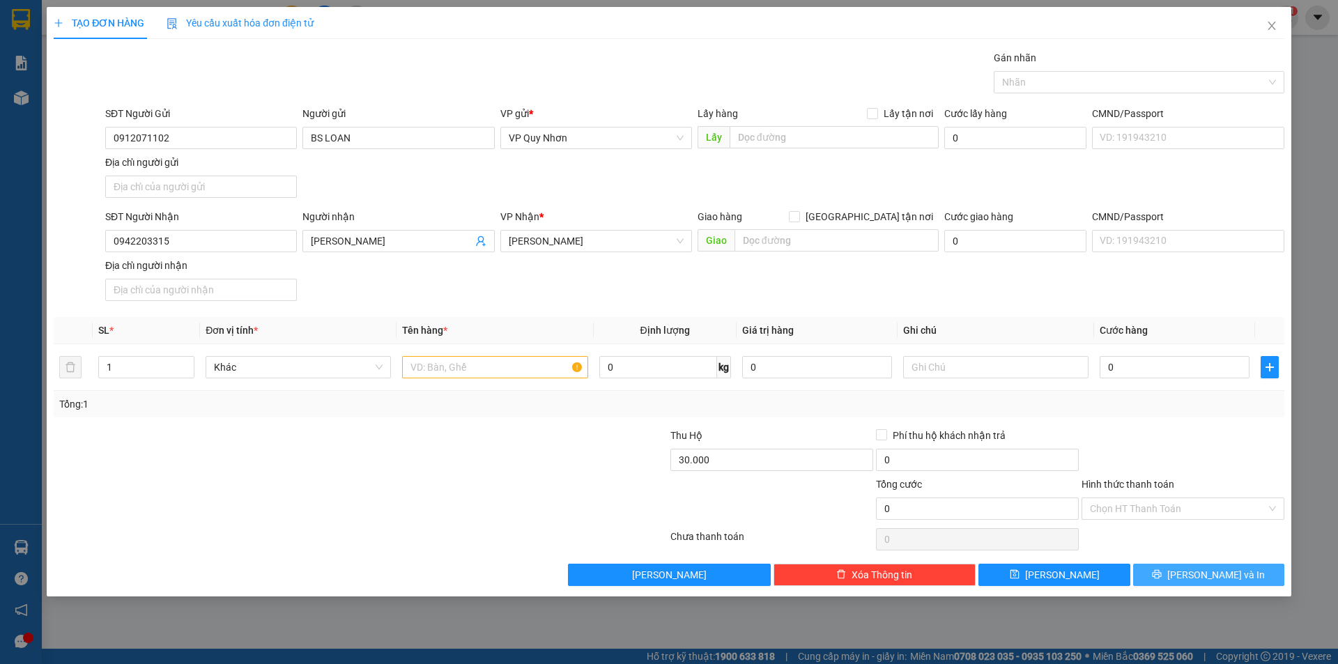
click at [1162, 574] on icon "printer" at bounding box center [1157, 574] width 10 height 10
click at [471, 362] on input "text" at bounding box center [494, 367] width 185 height 22
type input "1 CỤC CARTON"
click at [1162, 572] on button "[PERSON_NAME] và In" at bounding box center [1208, 575] width 151 height 22
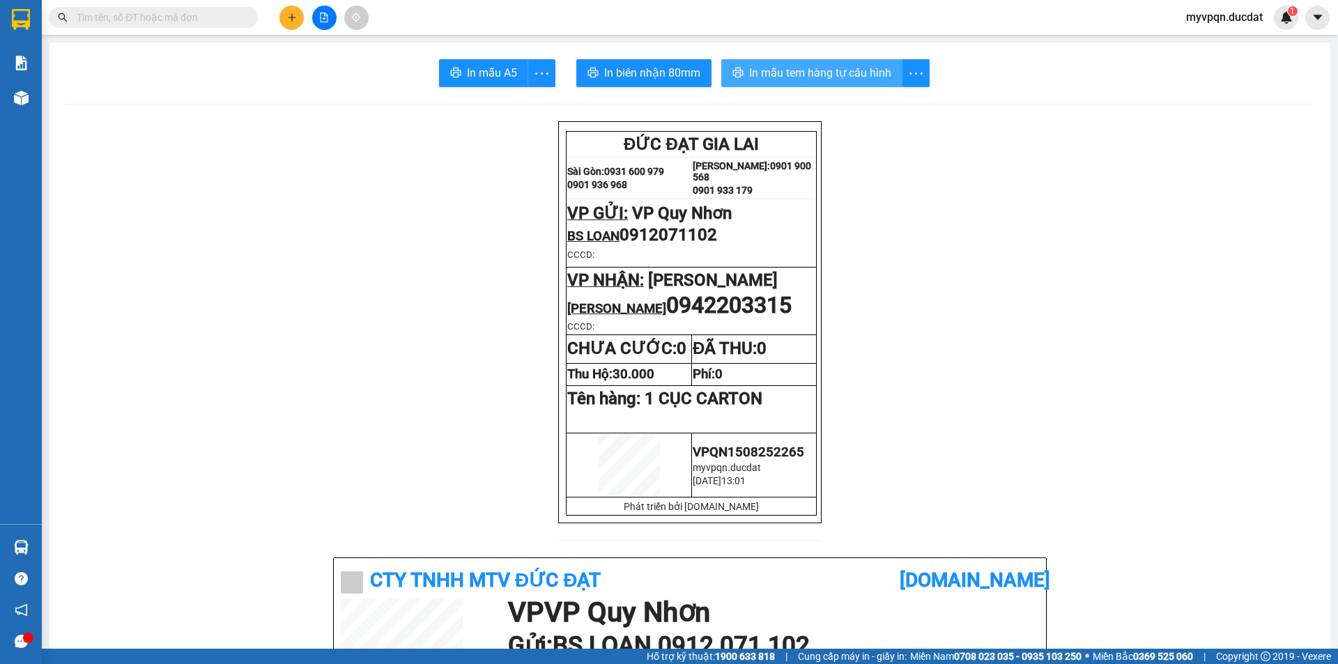
click at [819, 64] on span "In mẫu tem hàng tự cấu hình" at bounding box center [820, 72] width 142 height 17
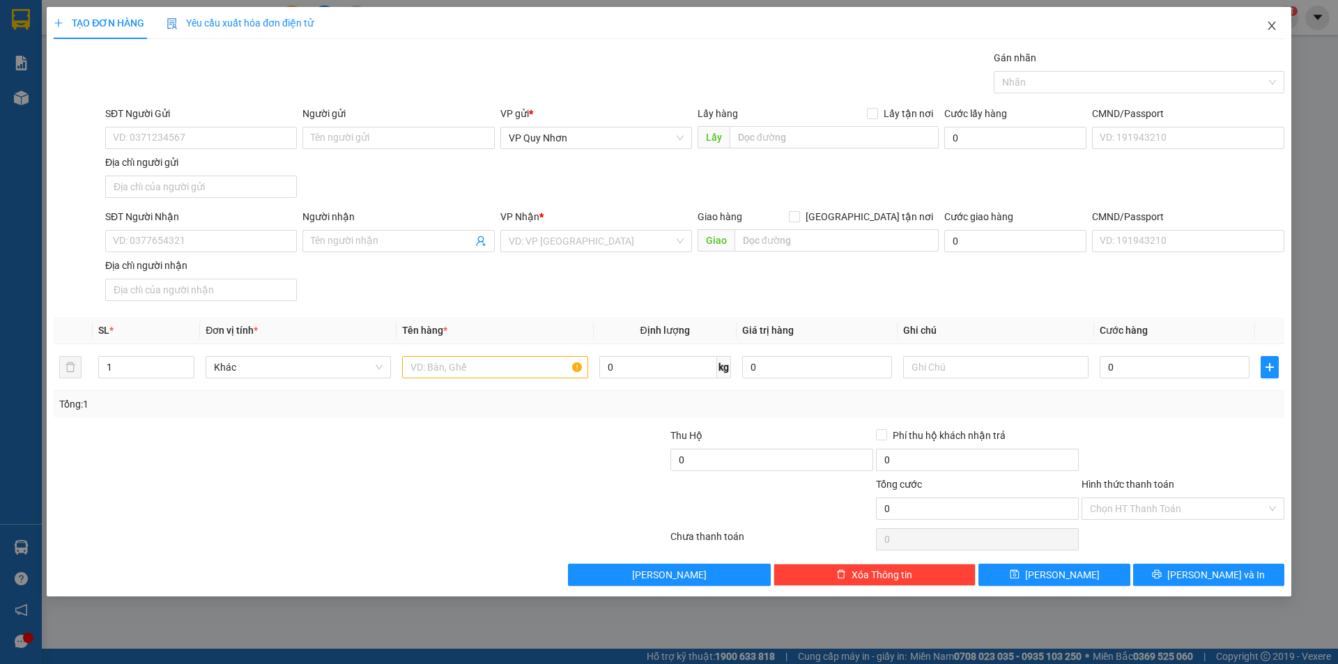
click at [1269, 31] on icon "close" at bounding box center [1271, 25] width 11 height 11
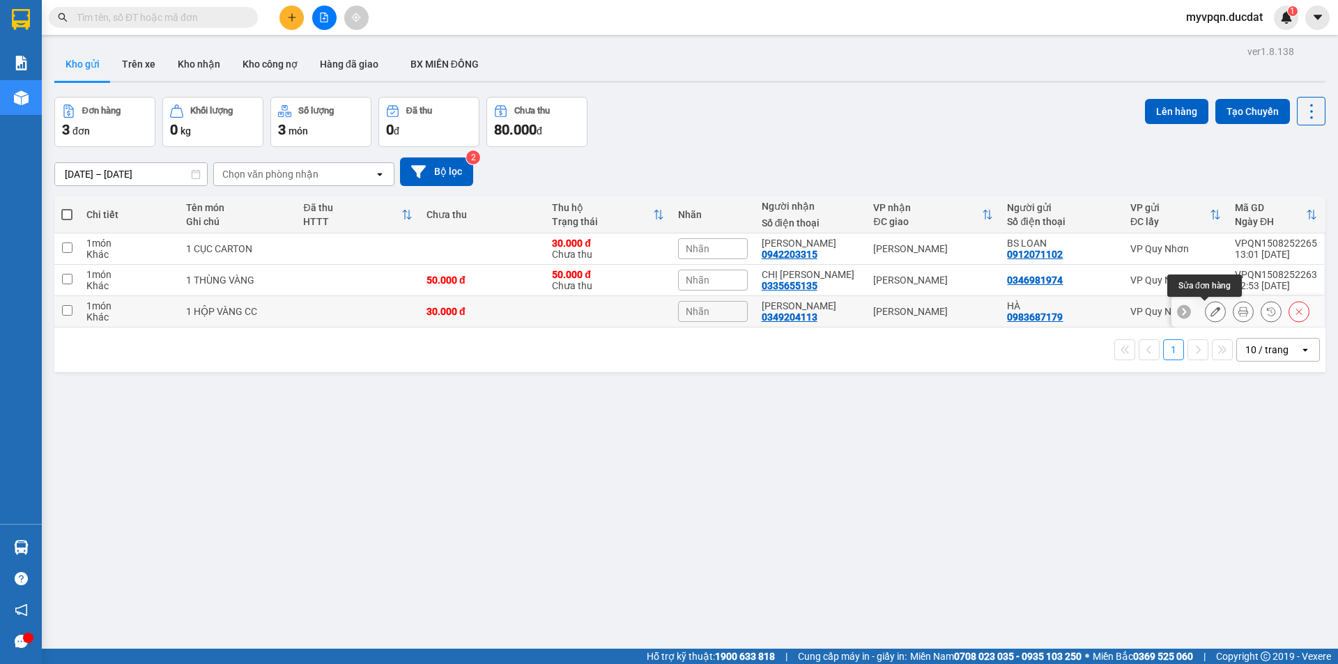
click at [1211, 313] on icon at bounding box center [1216, 312] width 10 height 10
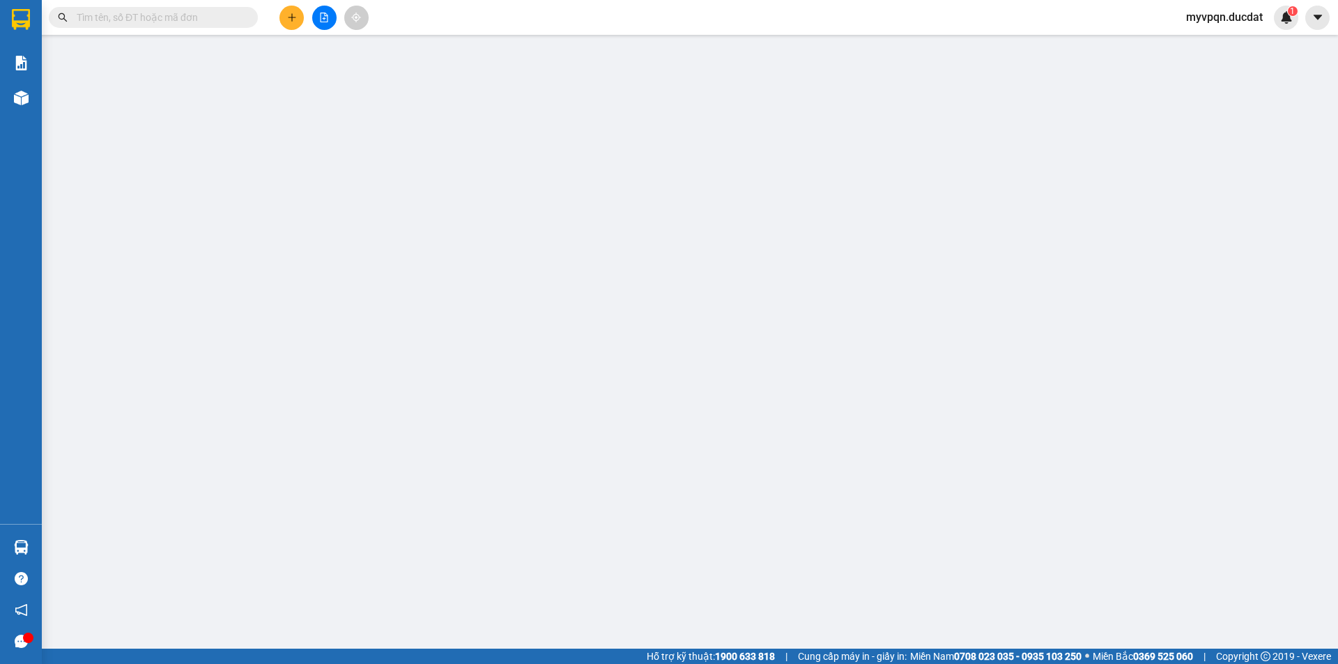
type input "0983687179"
type input "0349204113"
type input "30.000"
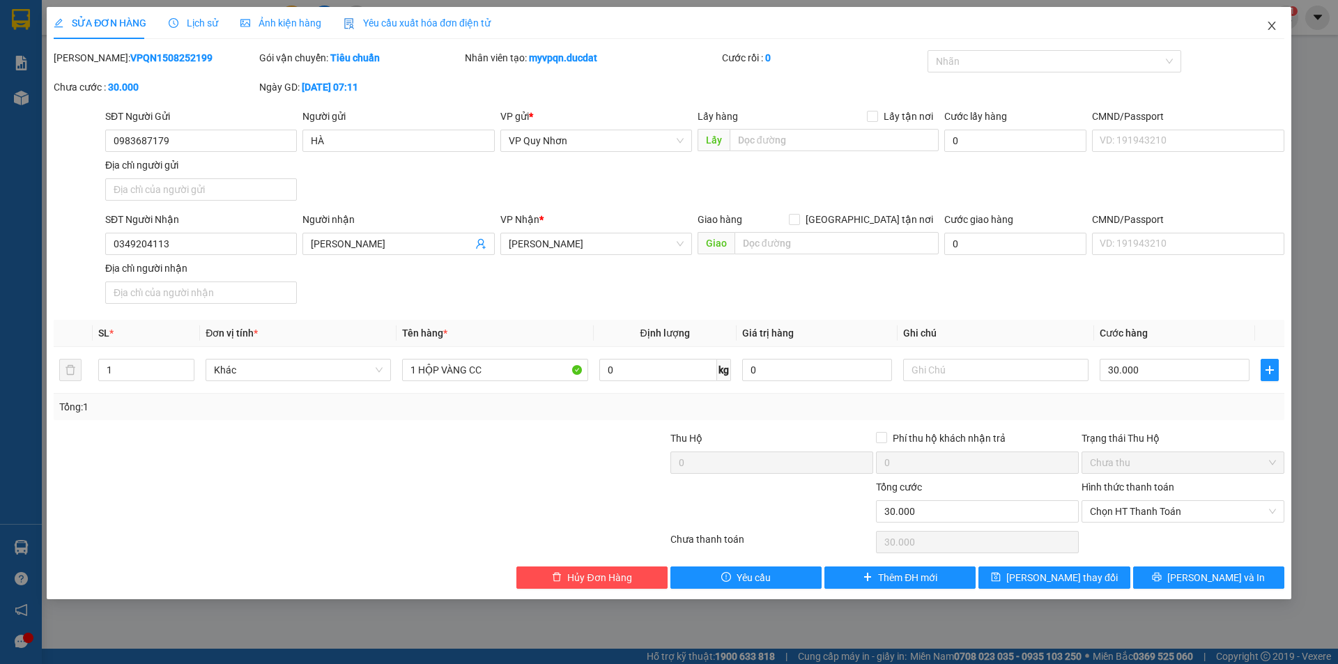
click at [1266, 24] on icon "close" at bounding box center [1271, 25] width 11 height 11
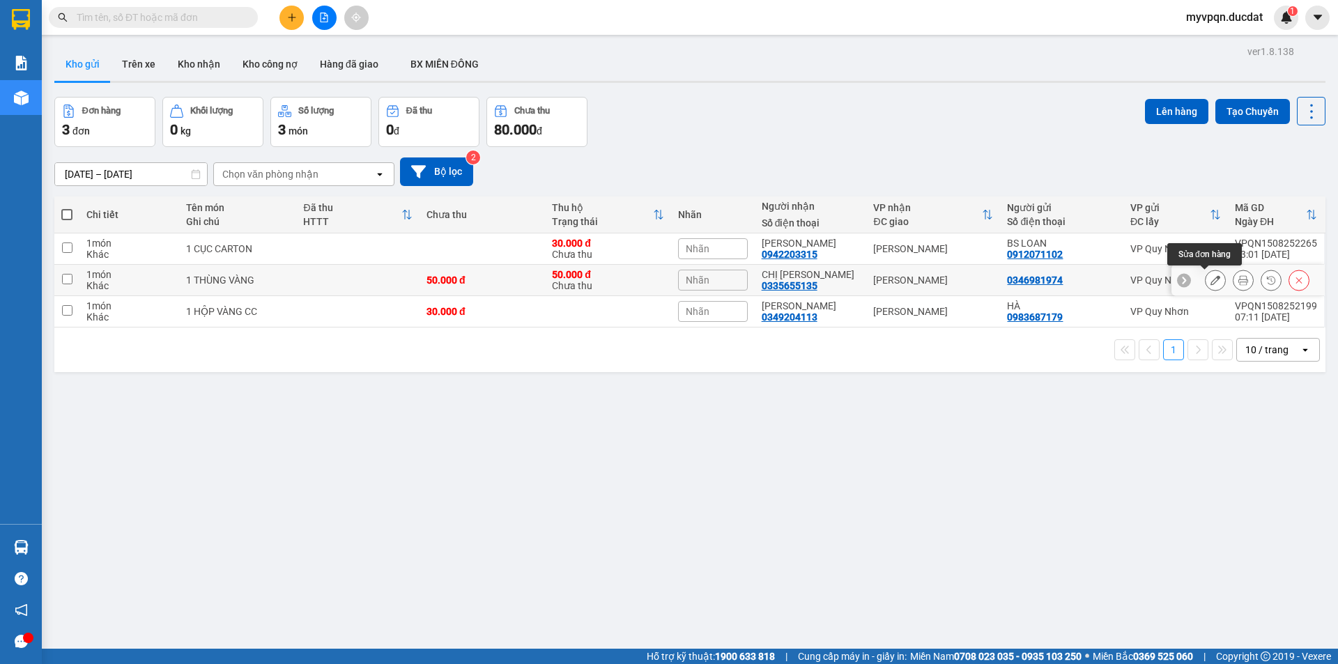
click at [1206, 280] on button at bounding box center [1216, 280] width 20 height 24
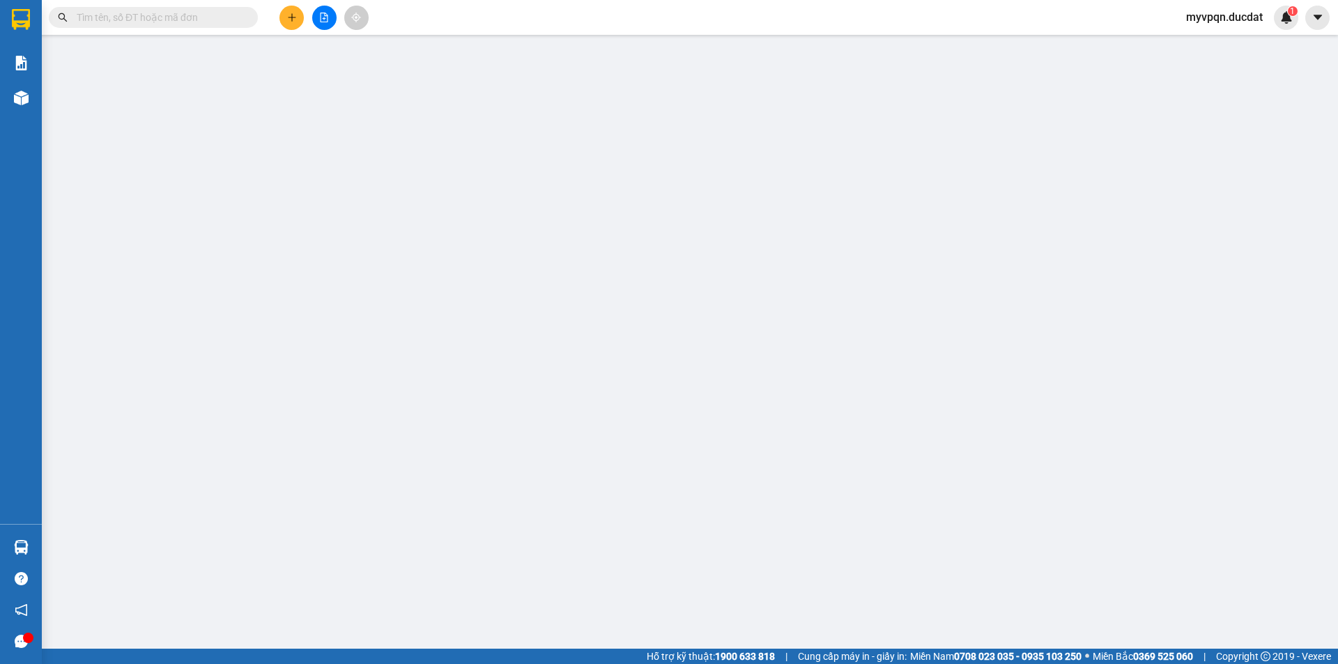
type input "0346981974"
type input "0335655135"
type input "50.000"
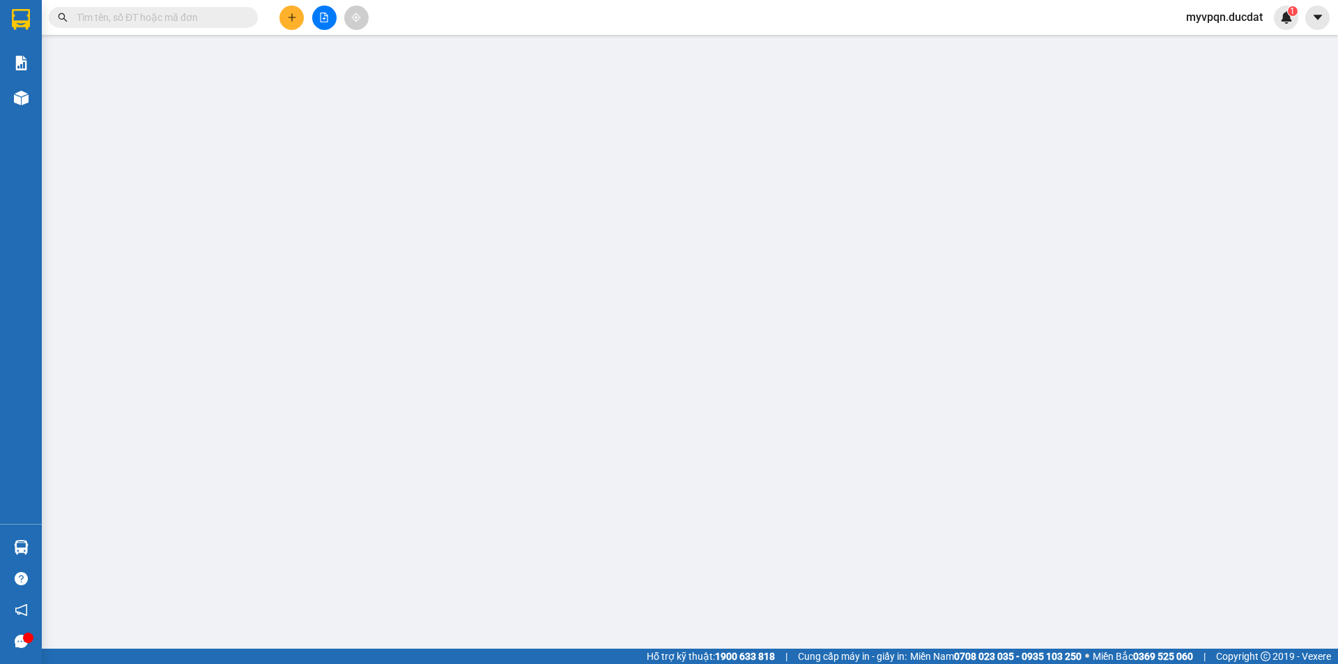
type input "50.000"
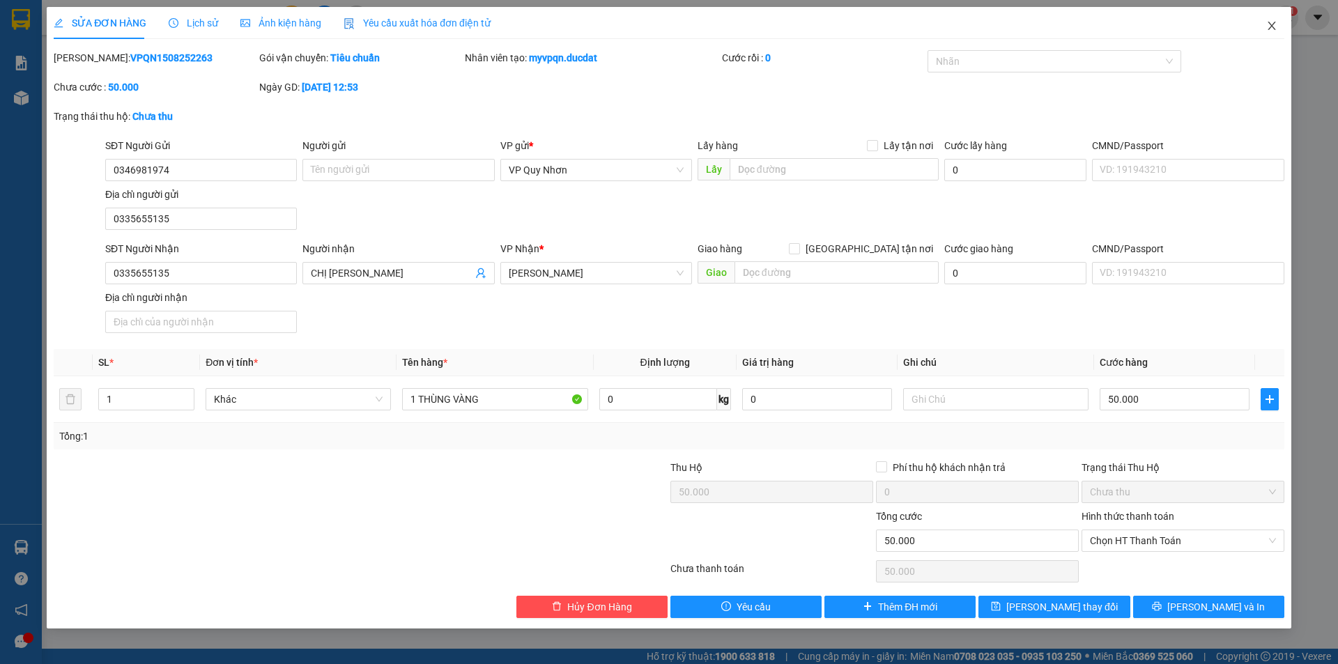
click at [1273, 26] on icon "close" at bounding box center [1272, 26] width 8 height 8
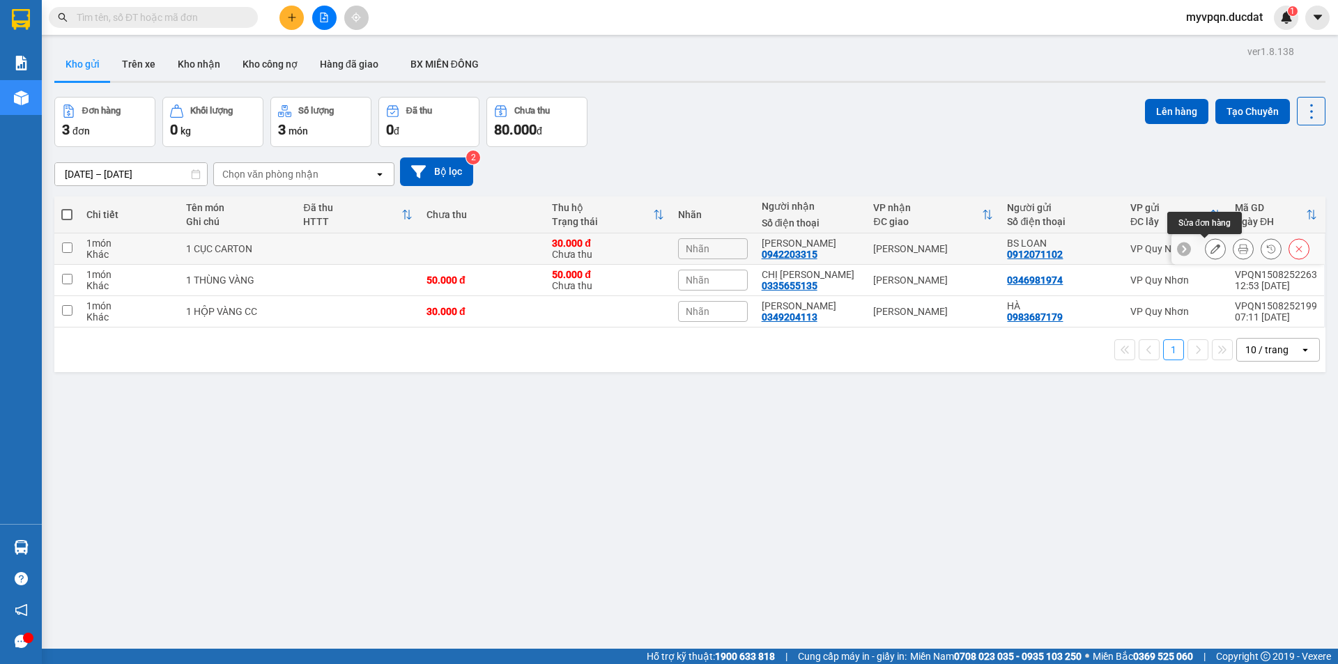
click at [1206, 246] on button at bounding box center [1216, 249] width 20 height 24
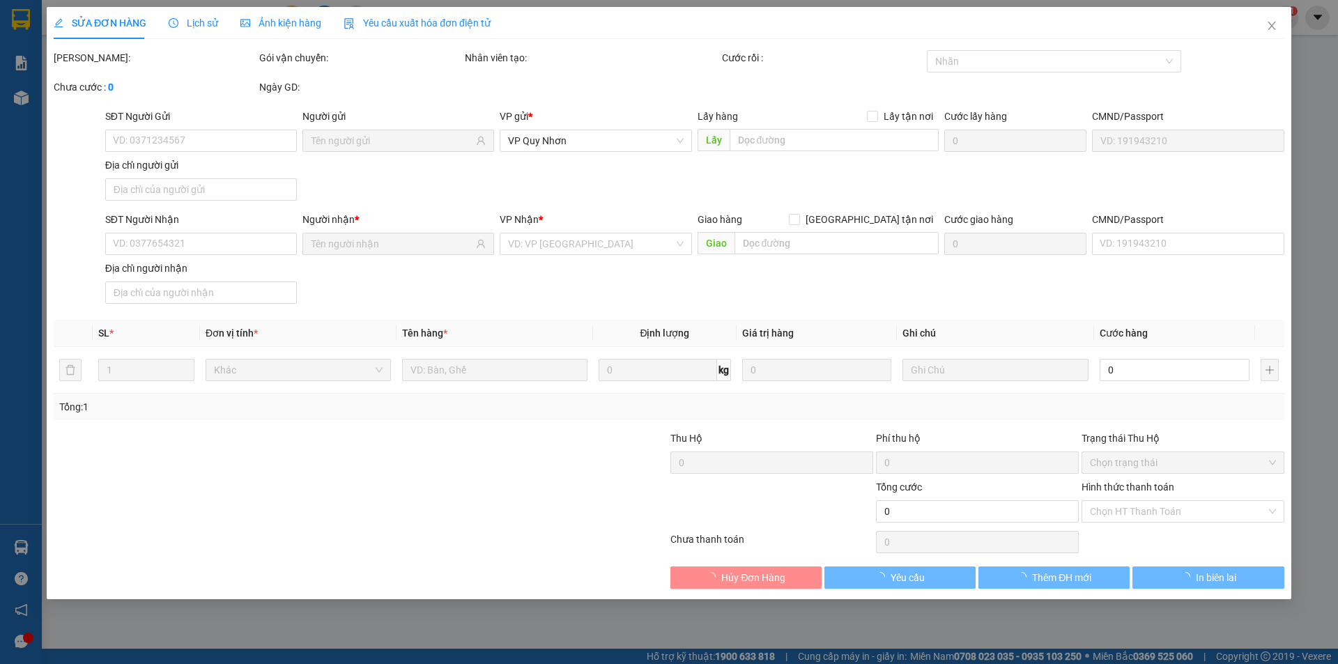
type input "0912071102"
type input "0942203315"
type input "30.000"
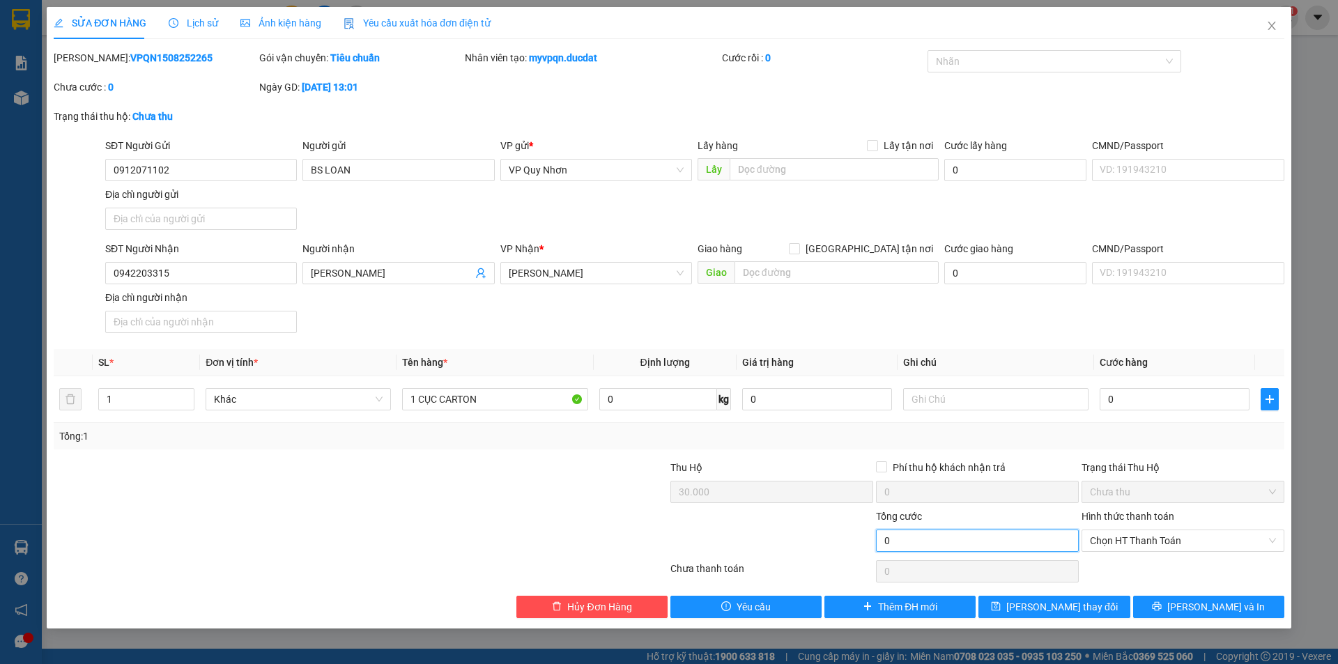
click at [907, 539] on input "0" at bounding box center [977, 541] width 203 height 22
drag, startPoint x: 901, startPoint y: 537, endPoint x: 859, endPoint y: 532, distance: 42.8
click at [859, 532] on div "Tổng cước 0 Hình thức thanh toán Chọn HT Thanh Toán" at bounding box center [669, 533] width 1234 height 49
click at [1271, 24] on icon "close" at bounding box center [1271, 25] width 11 height 11
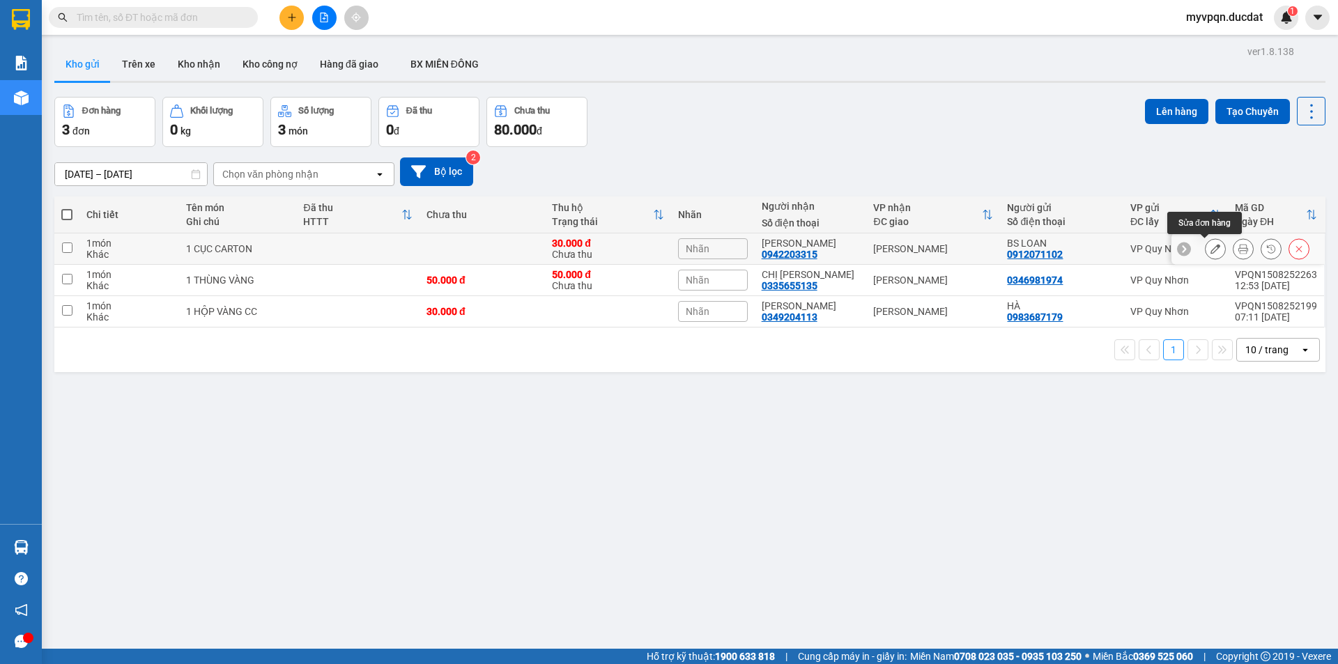
click at [1211, 247] on icon at bounding box center [1216, 249] width 10 height 10
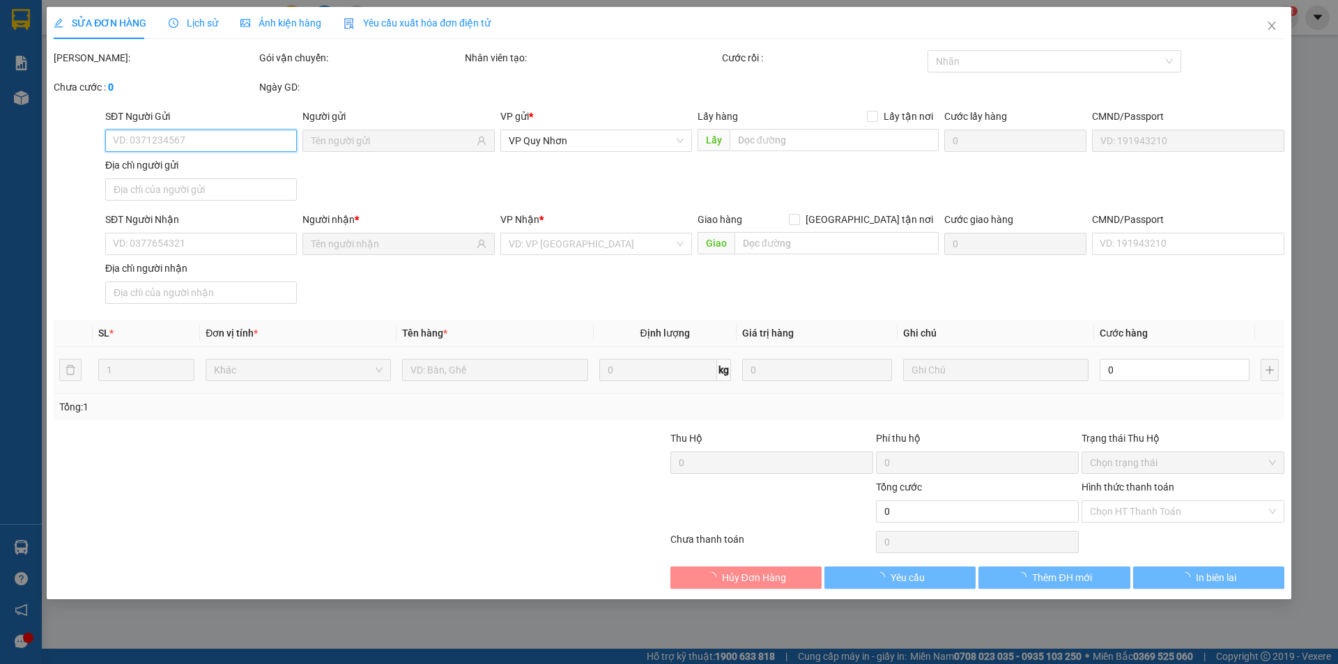
type input "0912071102"
type input "0942203315"
type input "30.000"
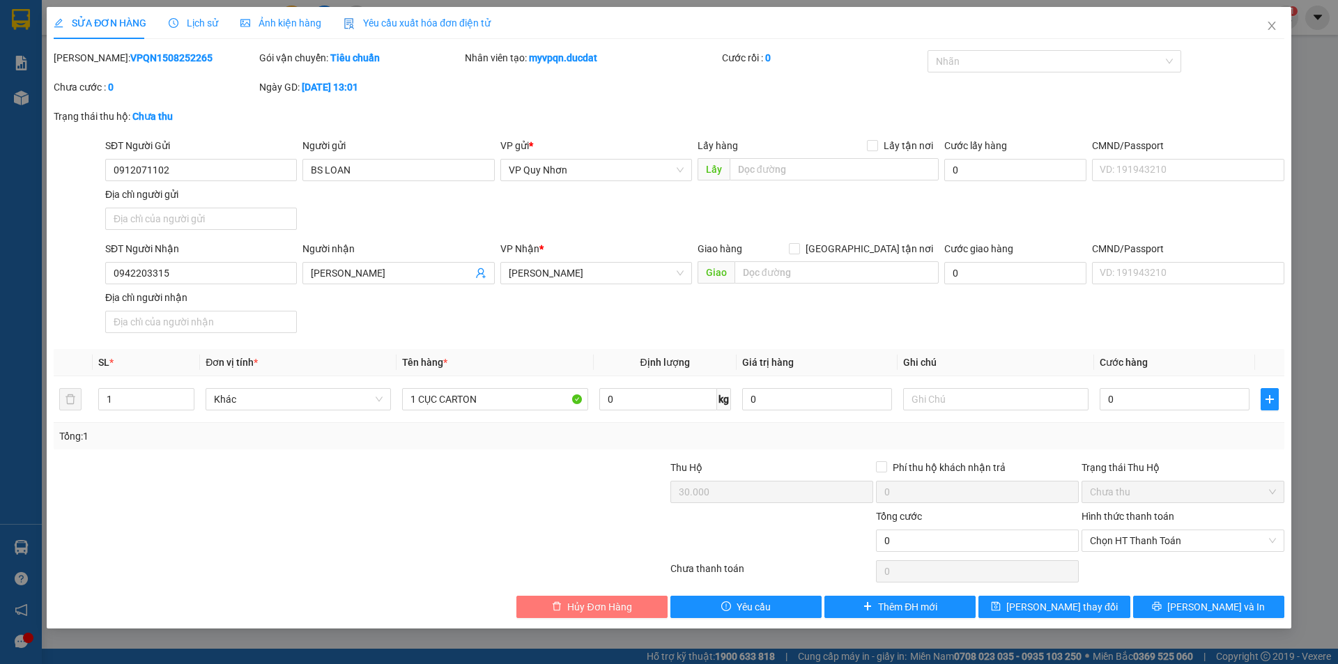
click at [630, 604] on span "Hủy Đơn Hàng" at bounding box center [599, 606] width 64 height 15
drag, startPoint x: 181, startPoint y: 172, endPoint x: 86, endPoint y: 159, distance: 95.0
click at [86, 159] on div "SĐT Người Gửi 0912071102 0912071102 Người gửi BS LOAN VP gửi * VP Quy Nhơn Lấy …" at bounding box center [669, 187] width 1234 height 98
click at [600, 599] on span "Hủy Đơn Hàng" at bounding box center [599, 606] width 64 height 15
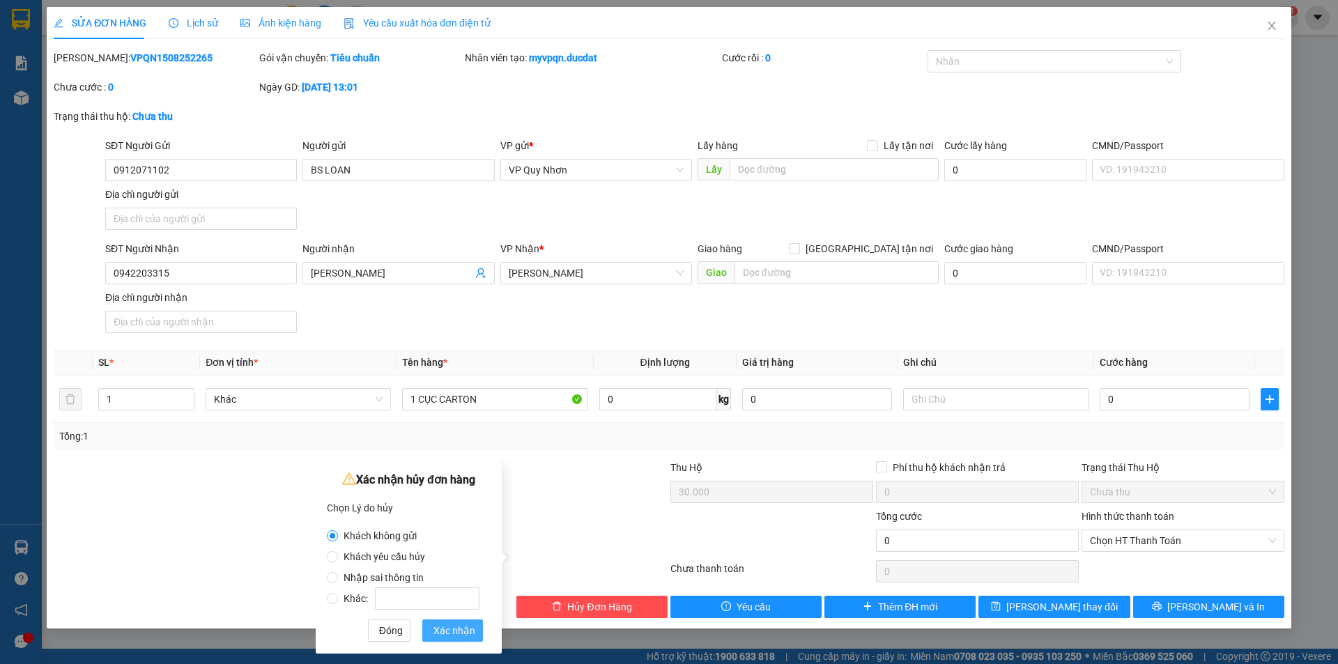
click at [452, 628] on span "Xác nhận" at bounding box center [454, 630] width 42 height 15
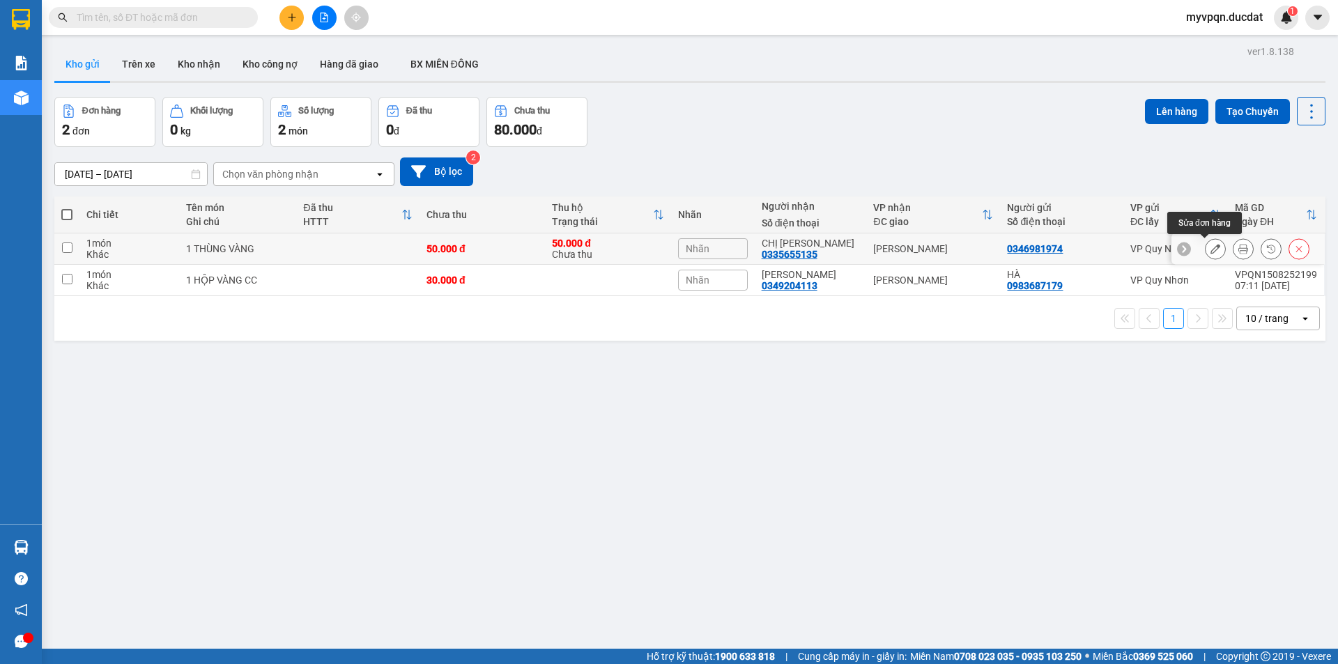
click at [1211, 248] on icon at bounding box center [1216, 249] width 10 height 10
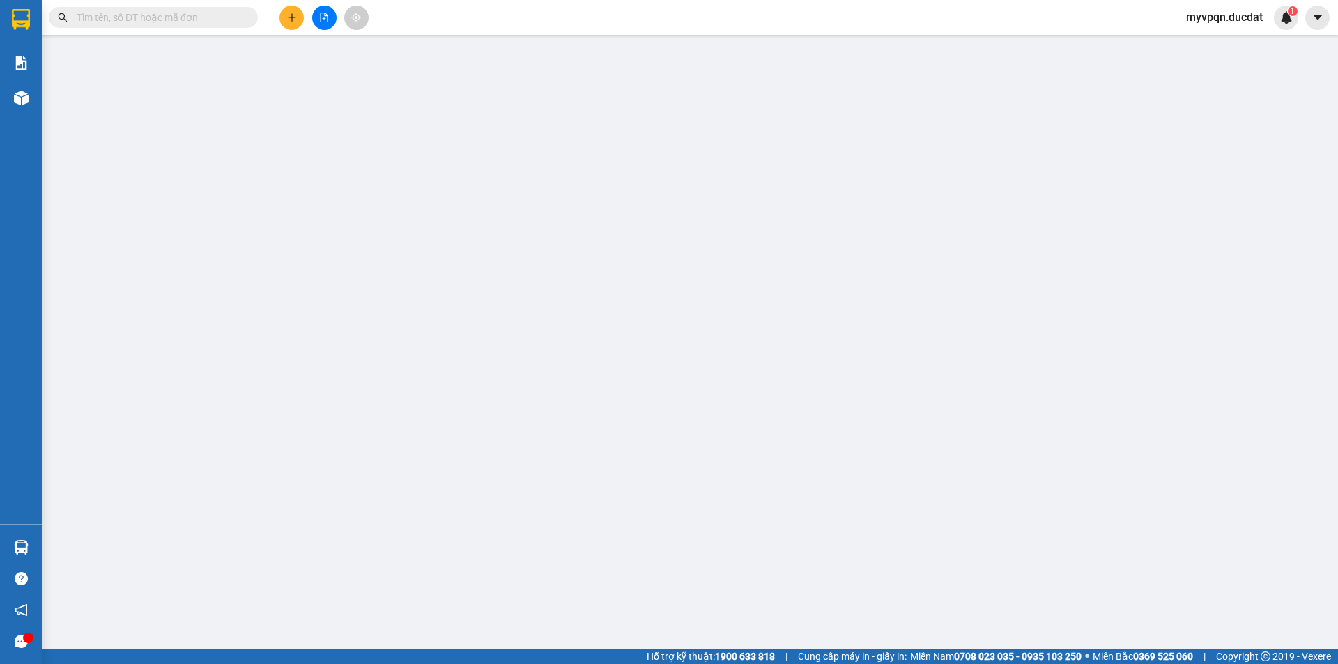
type input "0346981974"
type input "0335655135"
type input "50.000"
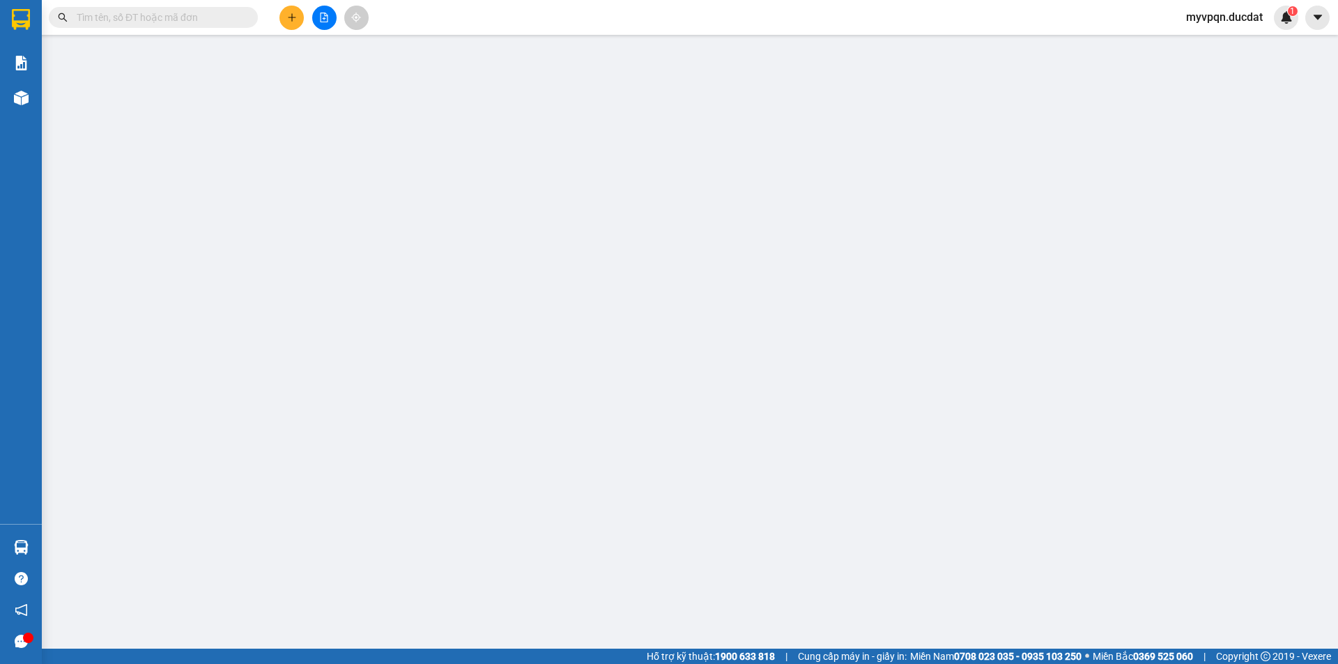
type input "50.000"
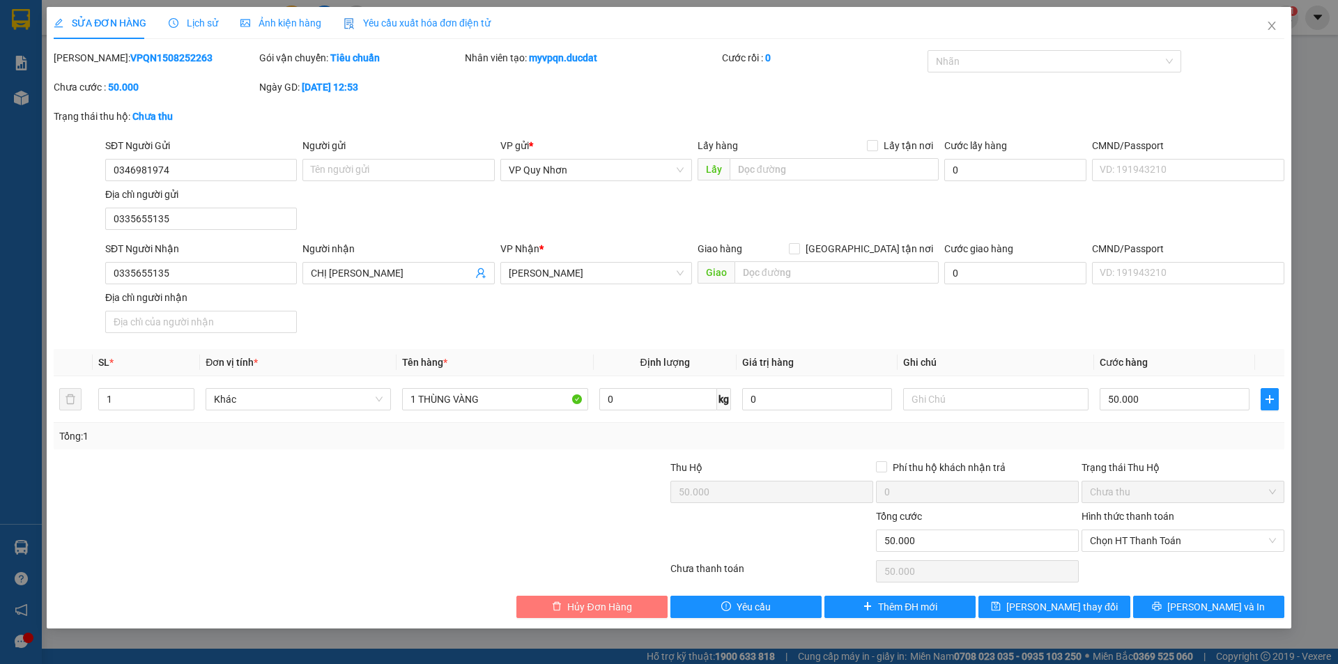
click at [571, 608] on span "Hủy Đơn Hàng" at bounding box center [599, 606] width 64 height 15
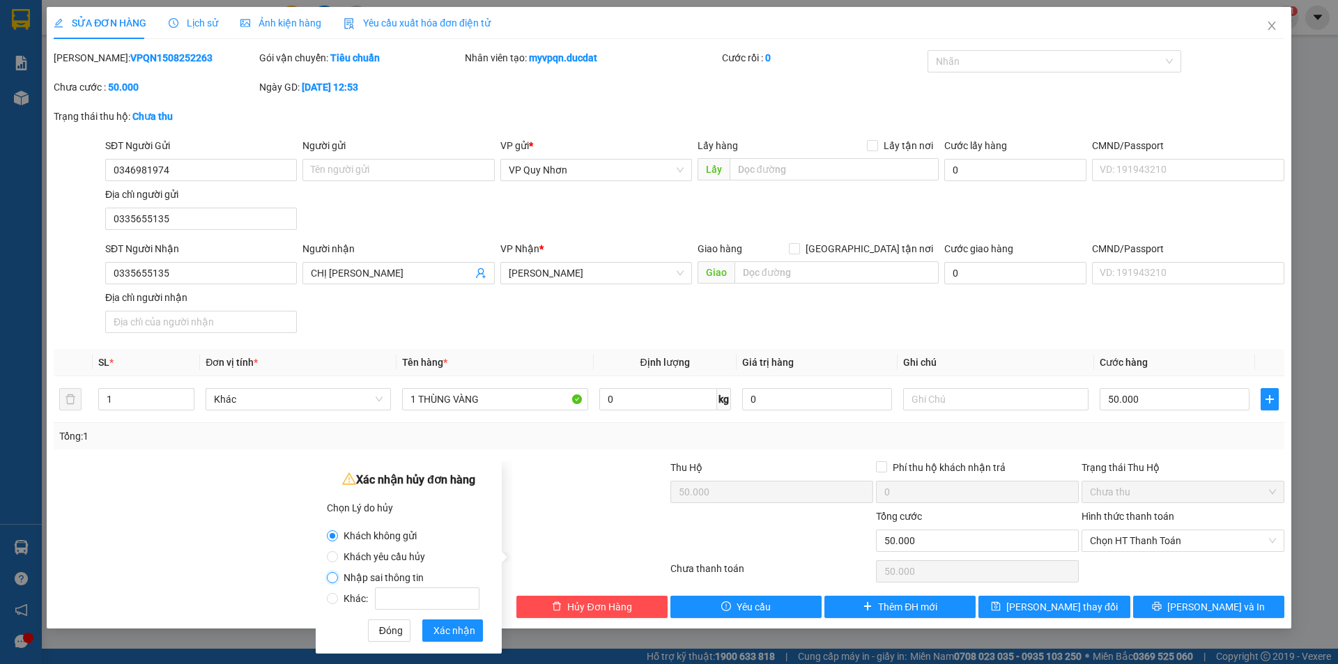
click at [332, 577] on input "Nhập sai thông tin" at bounding box center [332, 577] width 11 height 11
radio input "true"
radio input "false"
click at [436, 629] on span "Xác nhận" at bounding box center [454, 630] width 42 height 15
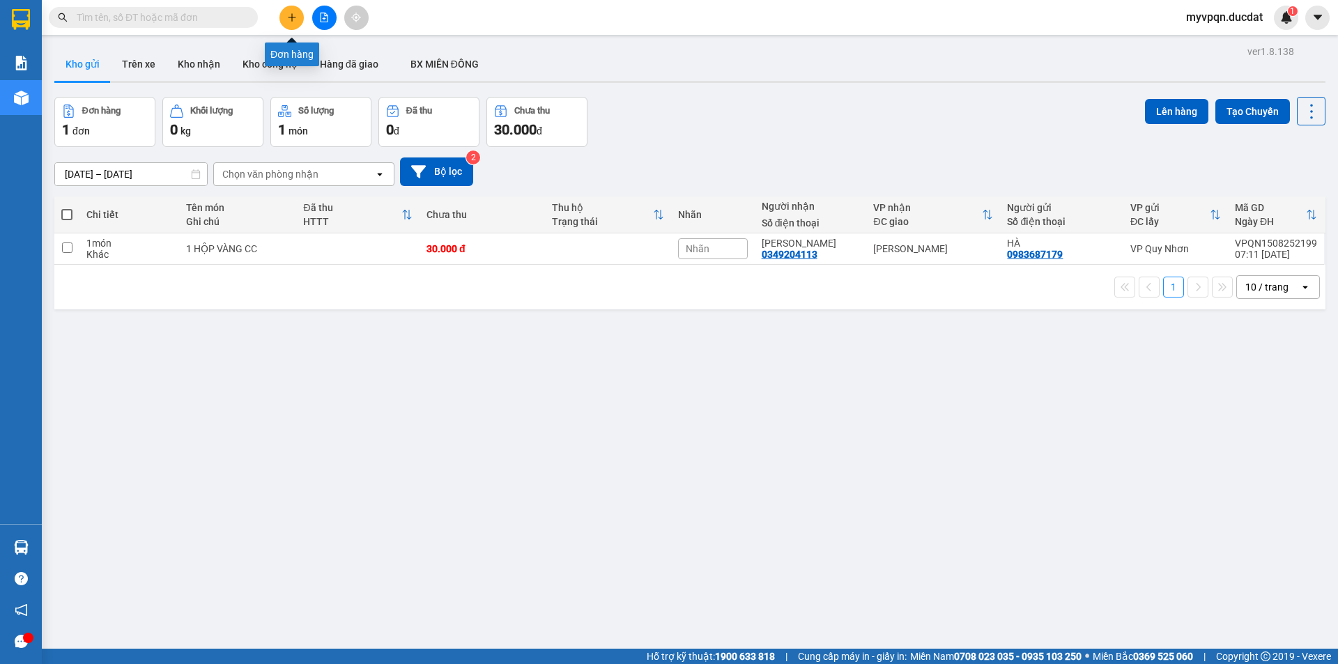
click at [293, 12] on button at bounding box center [291, 18] width 24 height 24
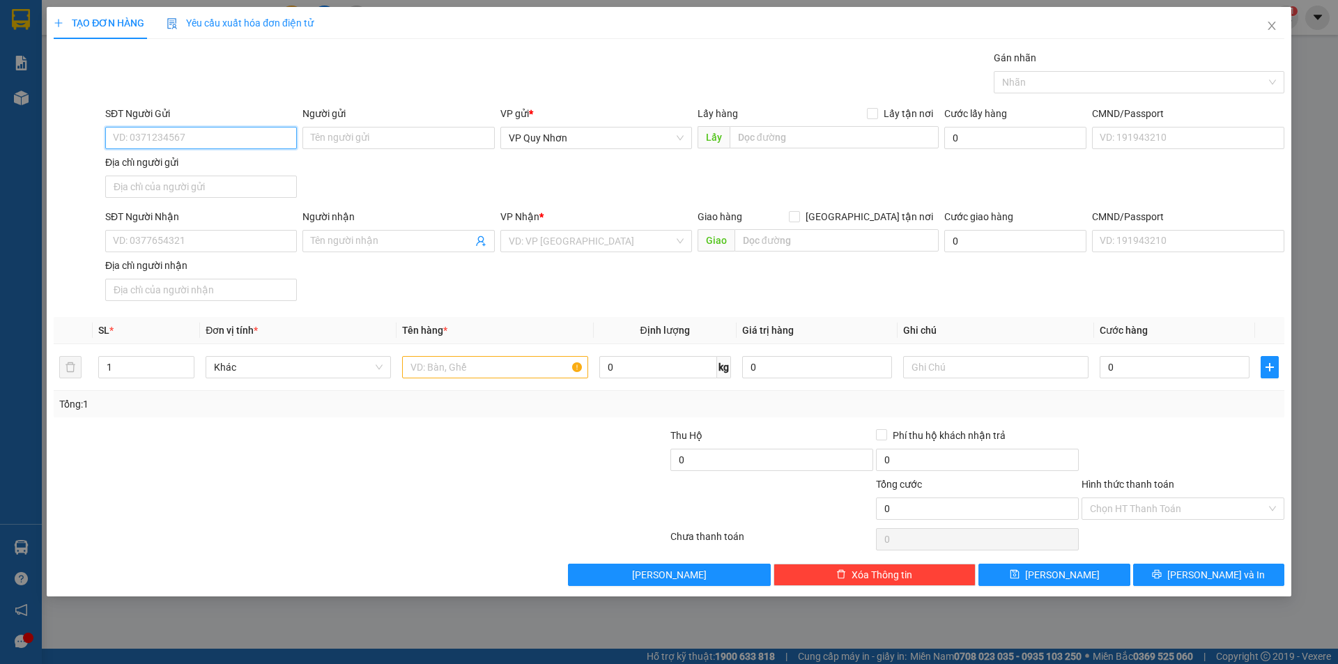
click at [190, 137] on input "SĐT Người Gửi" at bounding box center [201, 138] width 192 height 22
click at [167, 133] on input "SĐT Người Gửi" at bounding box center [201, 138] width 192 height 22
type input "0346981974"
click at [384, 137] on input "Người gửi" at bounding box center [398, 138] width 192 height 22
click at [154, 243] on input "SĐT Người Nhận" at bounding box center [201, 241] width 192 height 22
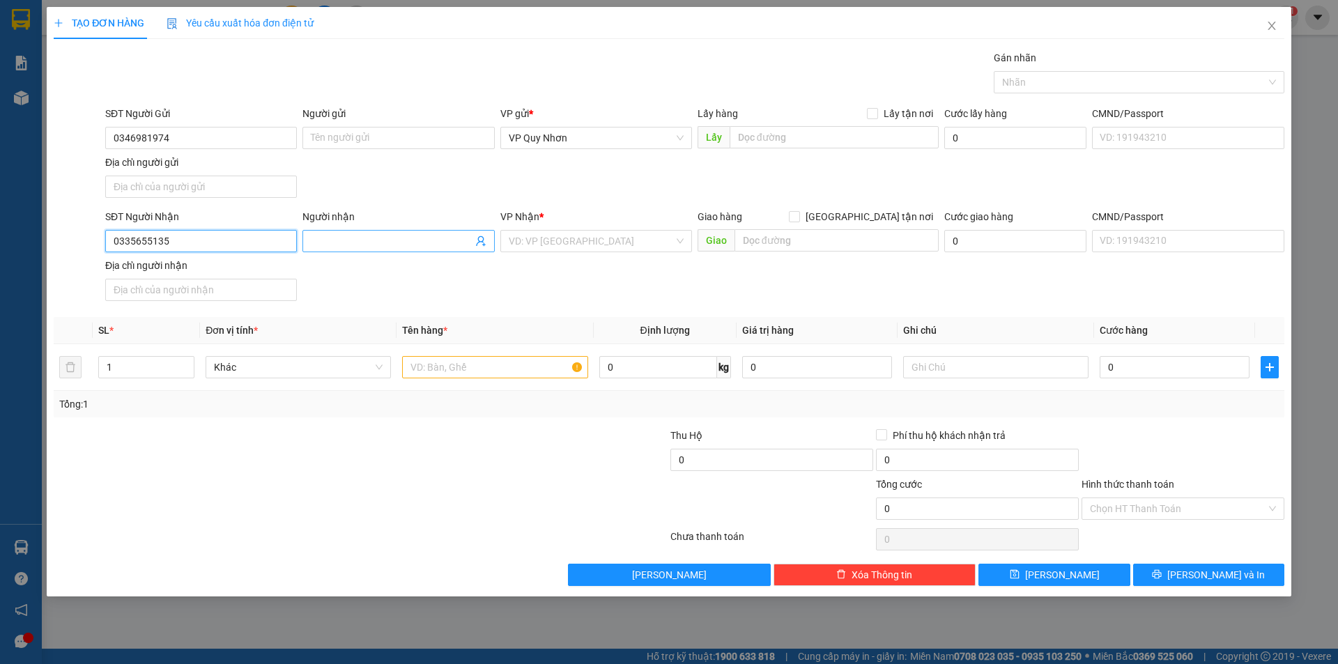
type input "0335655135"
click at [346, 245] on input "Người nhận" at bounding box center [391, 240] width 161 height 15
type input "CHỊ [PERSON_NAME]"
click at [646, 250] on input "search" at bounding box center [591, 241] width 165 height 21
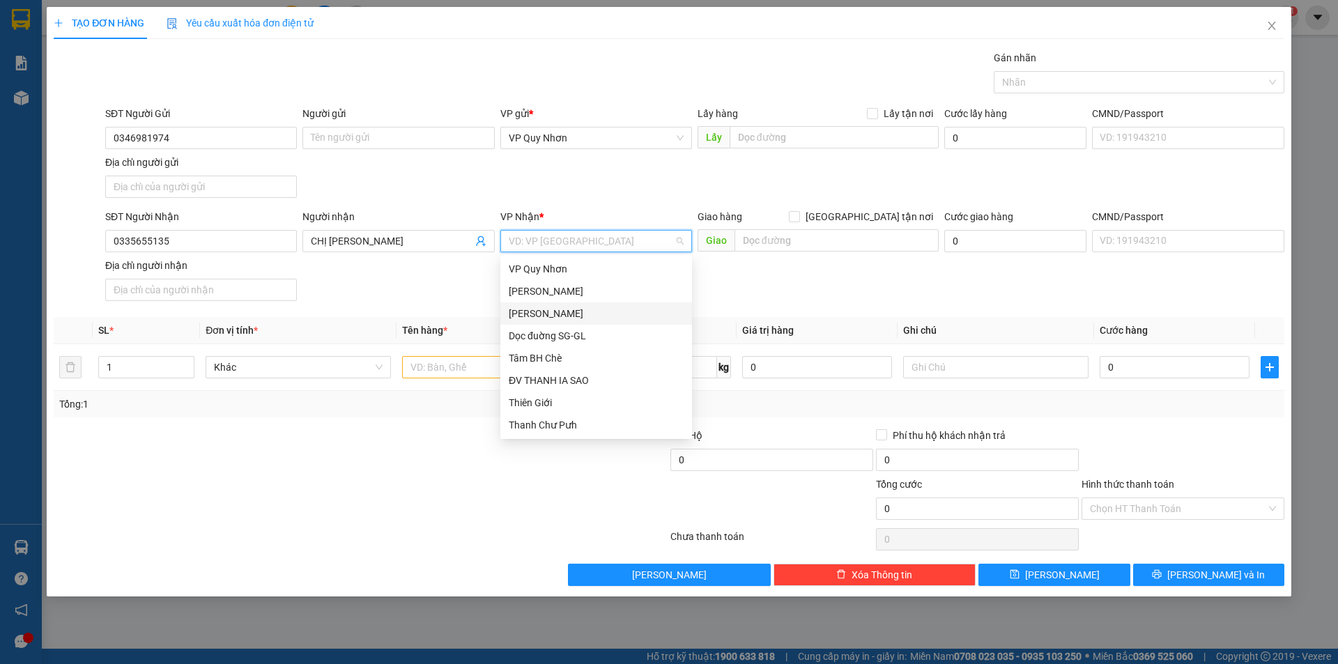
click at [581, 313] on div "[PERSON_NAME]" at bounding box center [596, 313] width 175 height 15
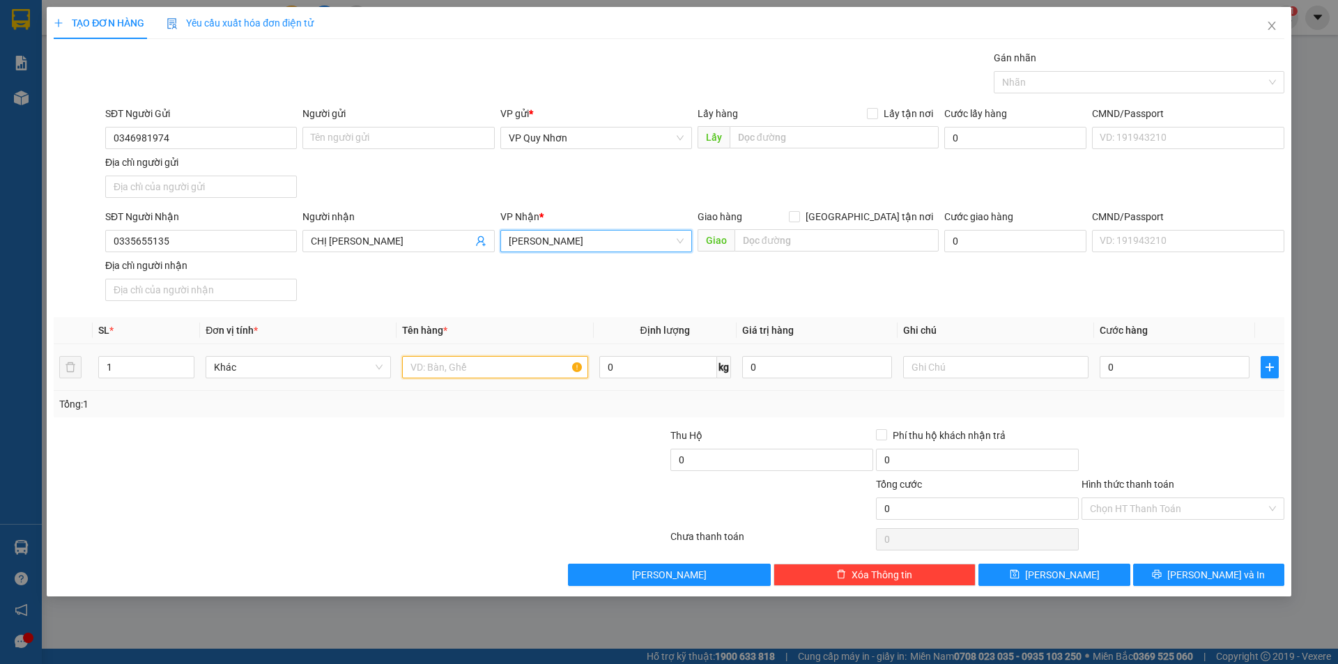
click at [427, 367] on input "text" at bounding box center [494, 367] width 185 height 22
type input "1 THÙNG XỐP"
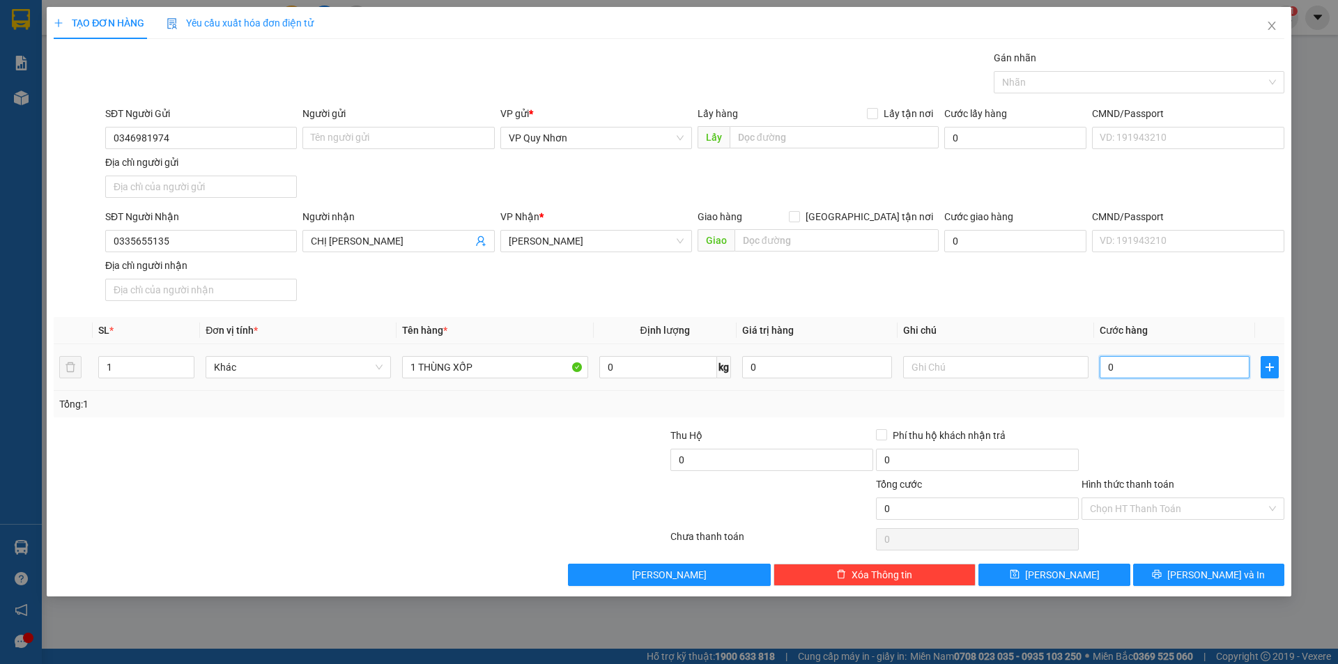
click at [1145, 362] on input "0" at bounding box center [1175, 367] width 150 height 22
type input "5"
type input "50"
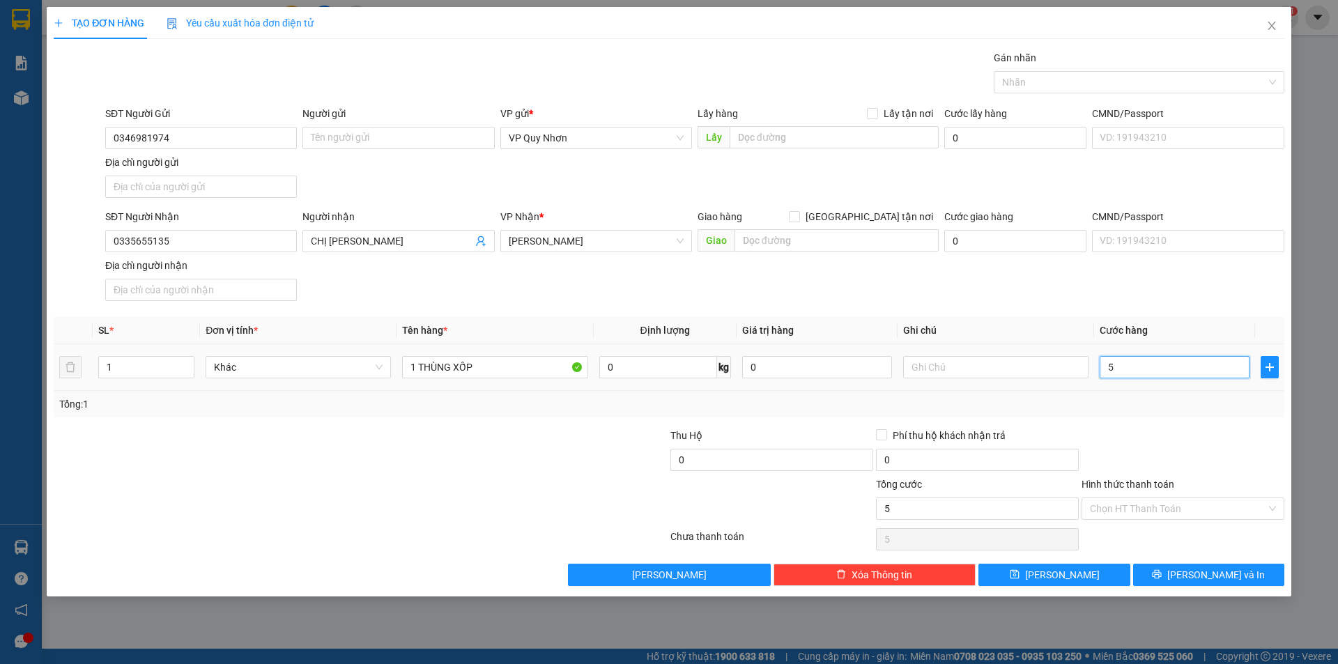
type input "50"
type input "500"
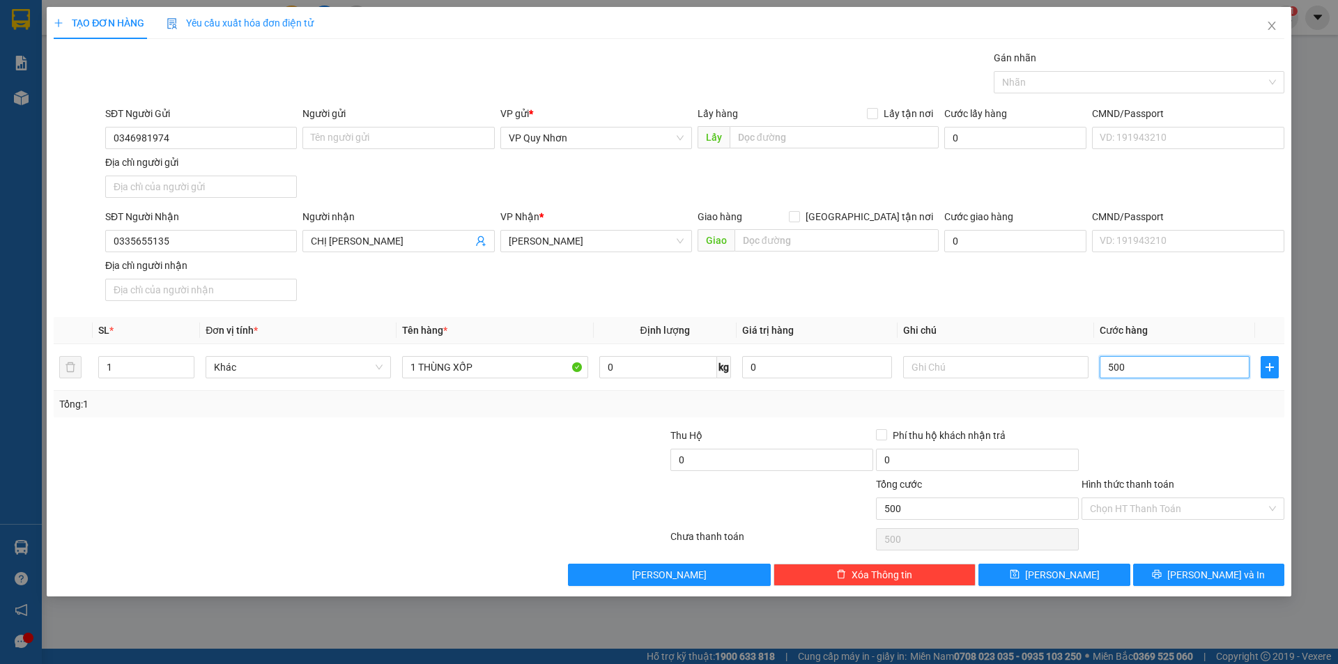
type input "5.000"
type input "50.000"
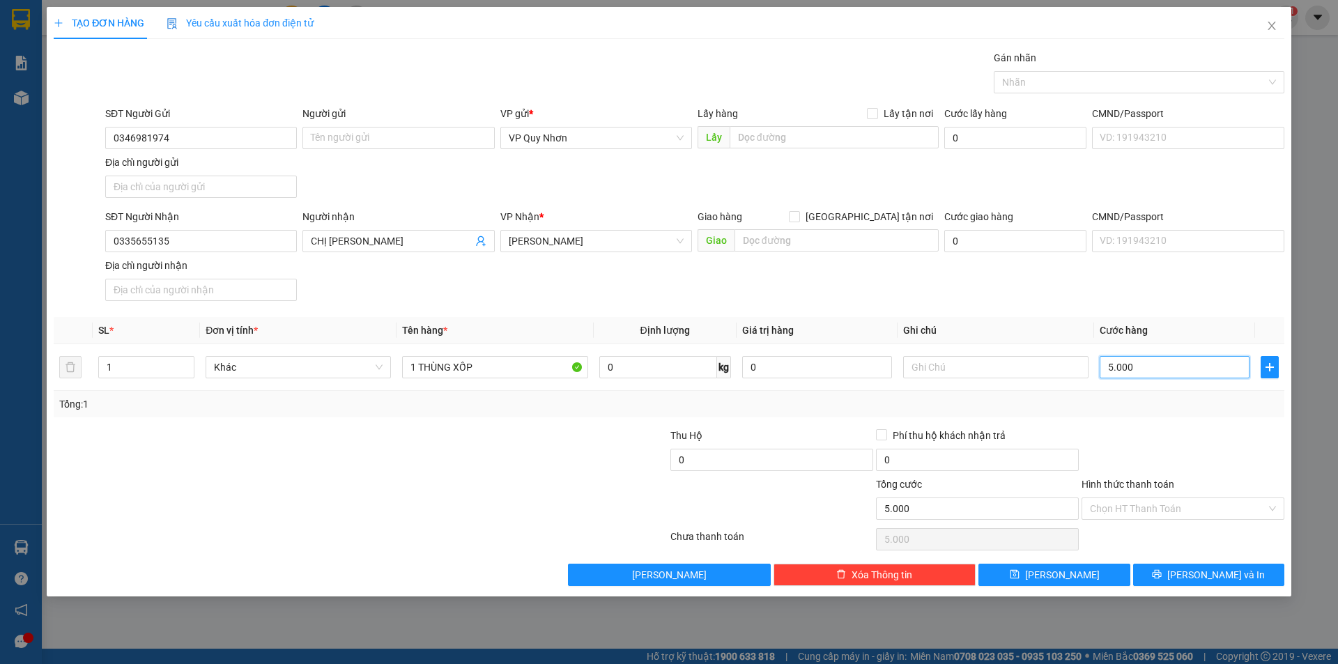
type input "50.000"
click at [1229, 572] on span "[PERSON_NAME] và In" at bounding box center [1216, 574] width 98 height 15
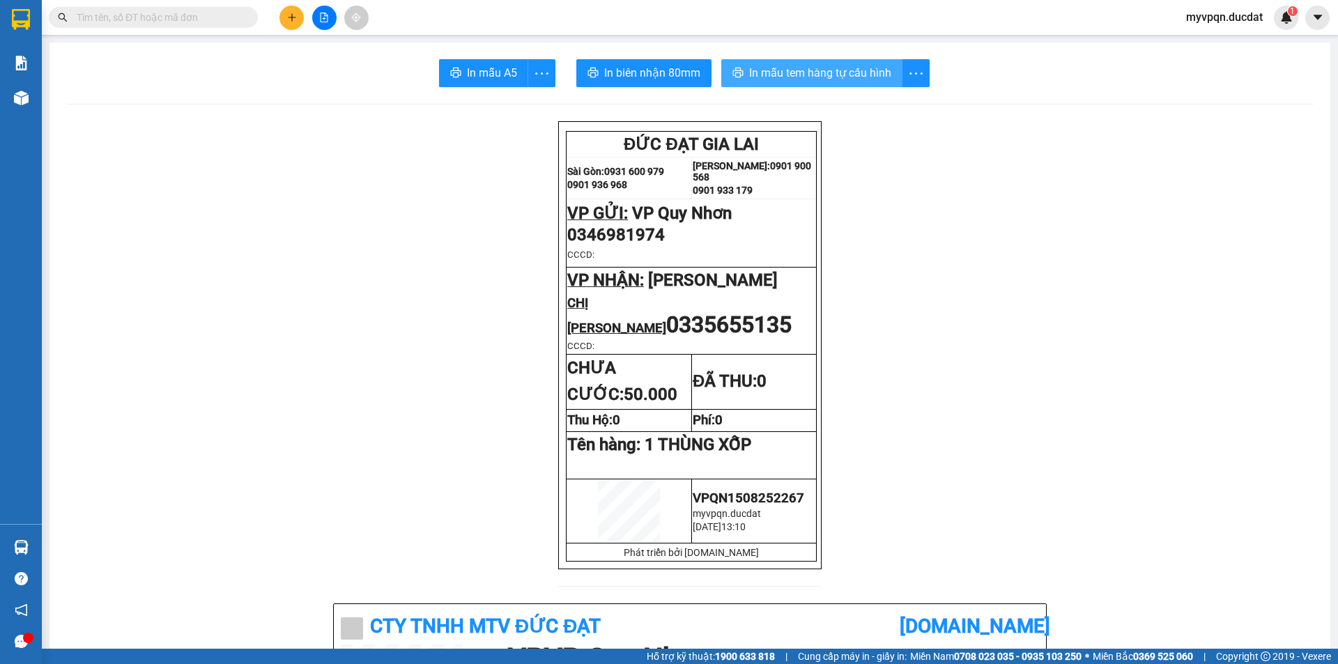
click at [848, 64] on span "In mẫu tem hàng tự cấu hình" at bounding box center [820, 72] width 142 height 17
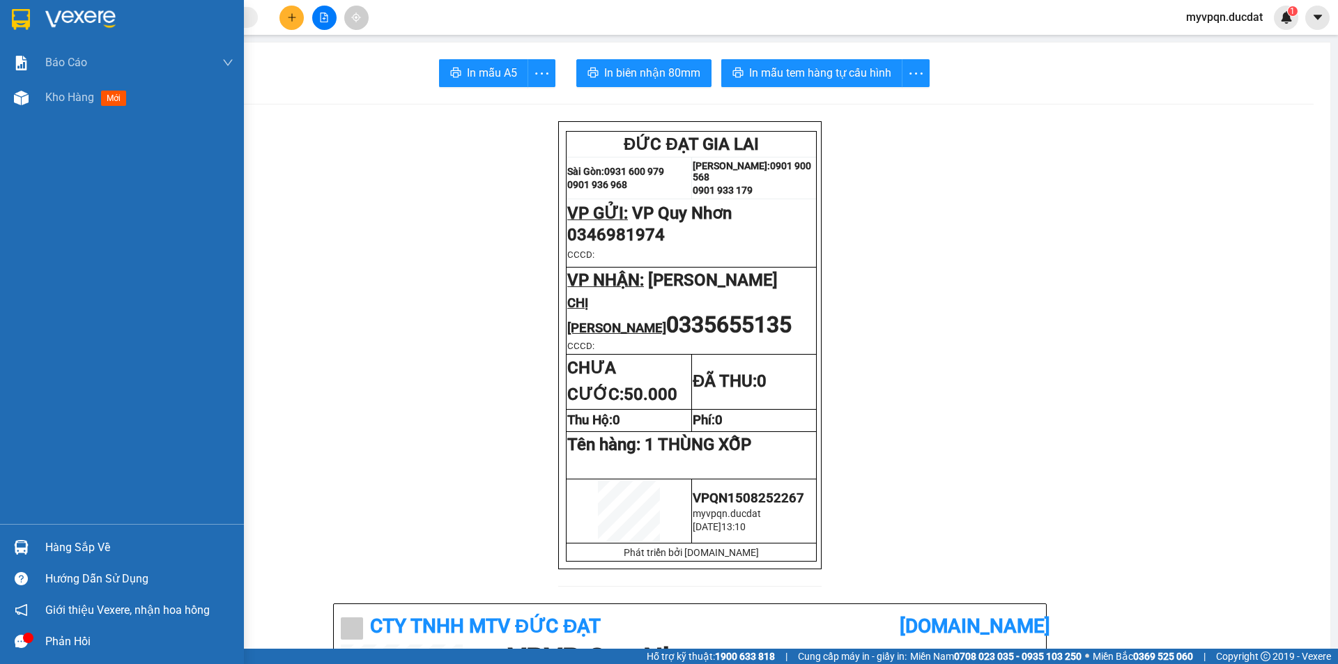
click at [12, 12] on img at bounding box center [21, 19] width 18 height 21
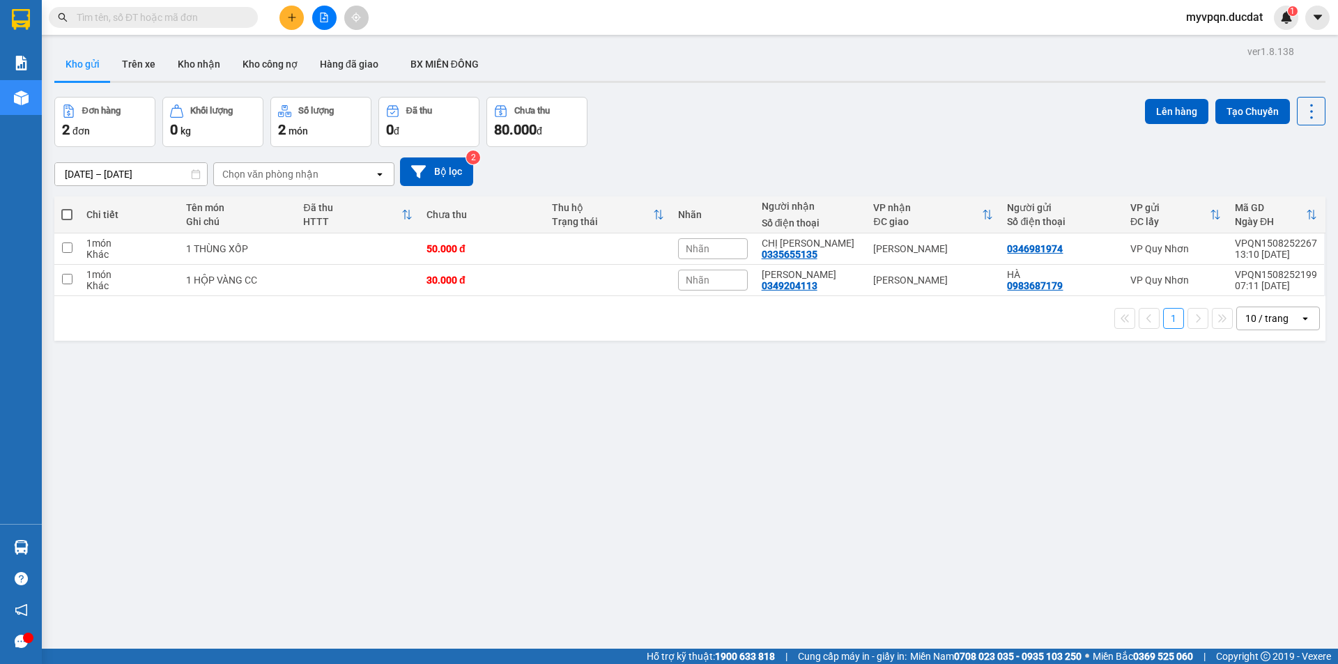
click at [631, 492] on div "ver 1.8.138 Kho gửi Trên xe Kho nhận Kho công nợ Hàng đã giao BX MIỀN ĐÔNG Đơn …" at bounding box center [690, 374] width 1282 height 664
click at [286, 13] on button at bounding box center [291, 18] width 24 height 24
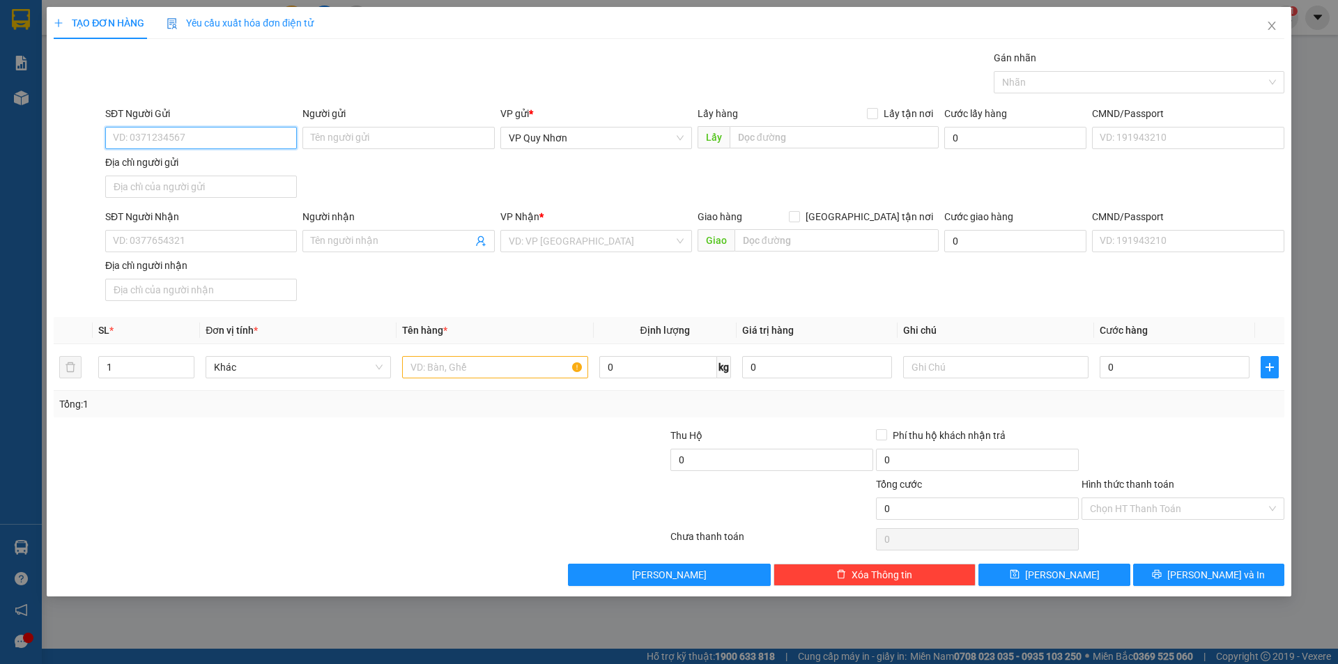
click at [172, 139] on input "SĐT Người Gửi" at bounding box center [201, 138] width 192 height 22
type input "0912071102"
click at [353, 139] on input "Người gửi" at bounding box center [398, 138] width 192 height 22
type input "BS LOAN"
click at [156, 235] on input "SĐT Người Nhận" at bounding box center [201, 241] width 192 height 22
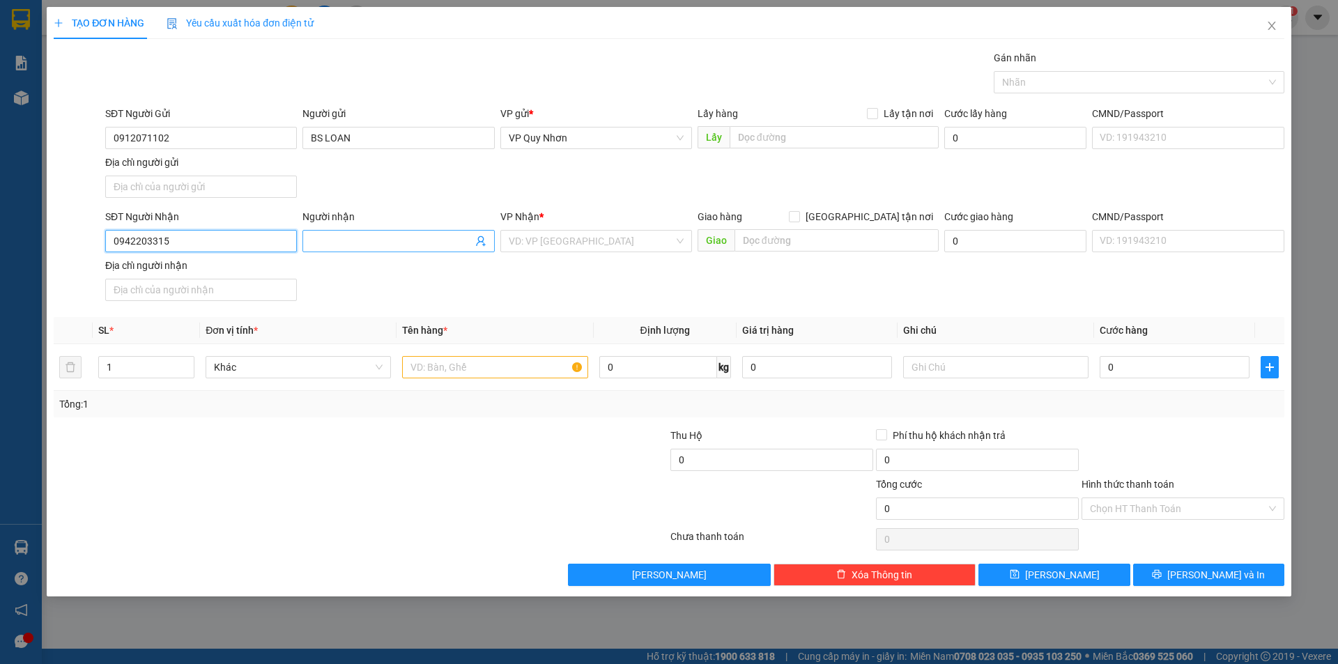
type input "0942203315"
click at [358, 238] on input "Người nhận" at bounding box center [391, 240] width 161 height 15
type input "[PERSON_NAME]"
click at [561, 239] on input "search" at bounding box center [591, 241] width 165 height 21
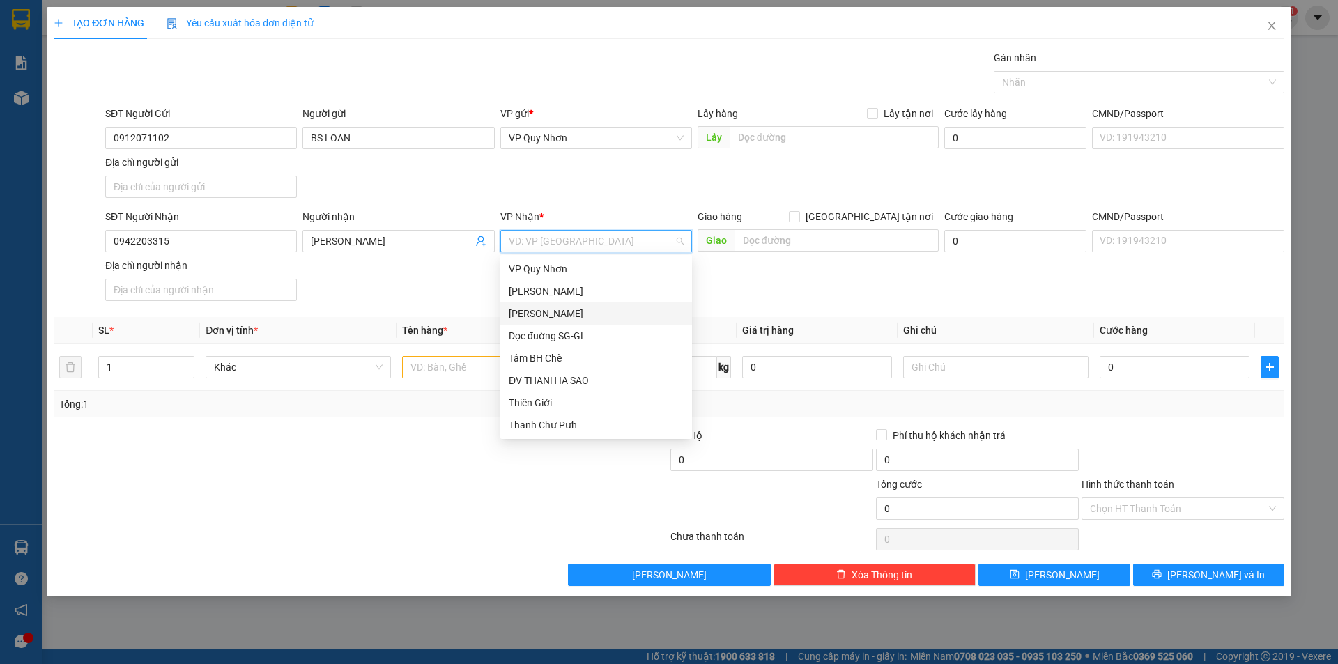
click at [556, 312] on div "[PERSON_NAME]" at bounding box center [596, 313] width 175 height 15
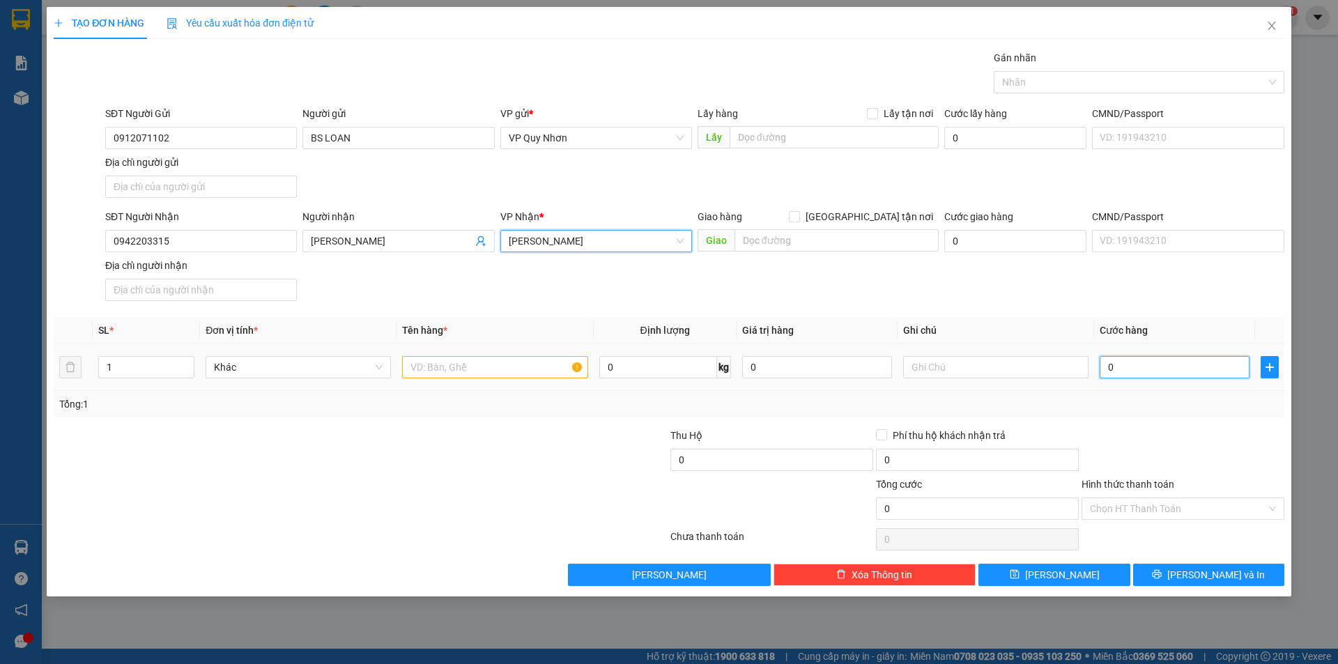
click at [1123, 363] on input "0" at bounding box center [1175, 367] width 150 height 22
click at [478, 356] on input "text" at bounding box center [494, 367] width 185 height 22
type input "1 HỘP"
click at [1123, 374] on input "0" at bounding box center [1175, 367] width 150 height 22
type input "3"
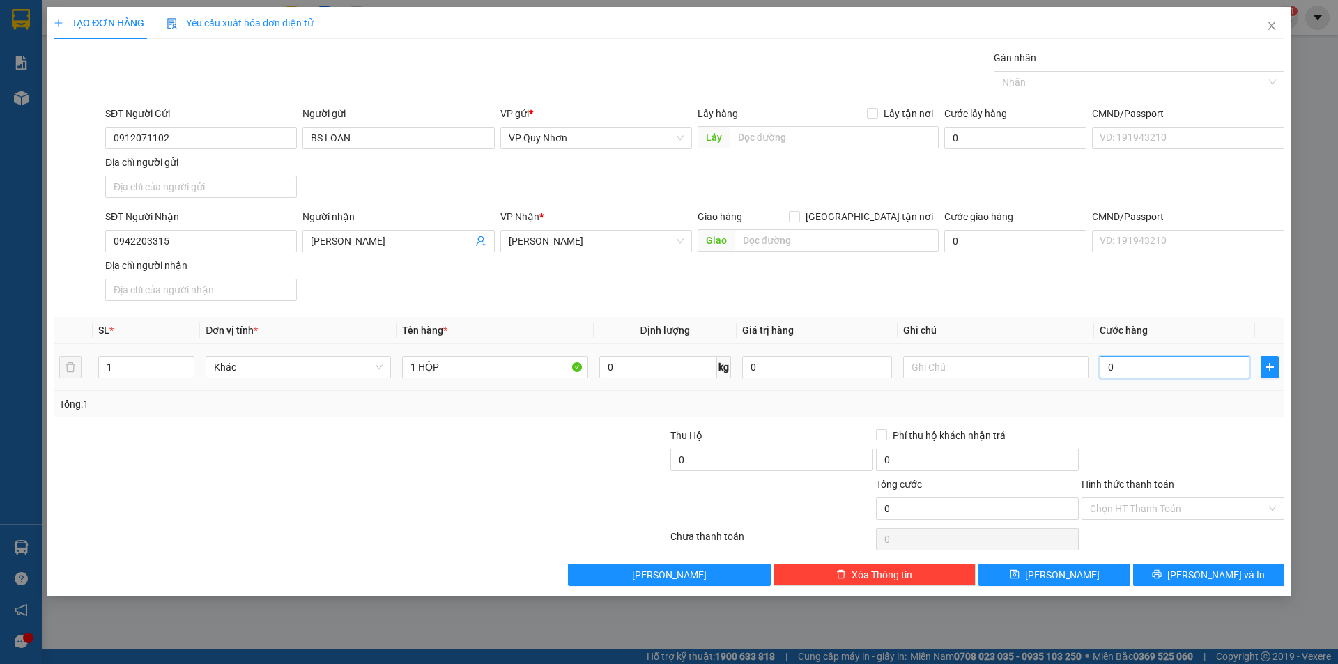
type input "3"
type input "30"
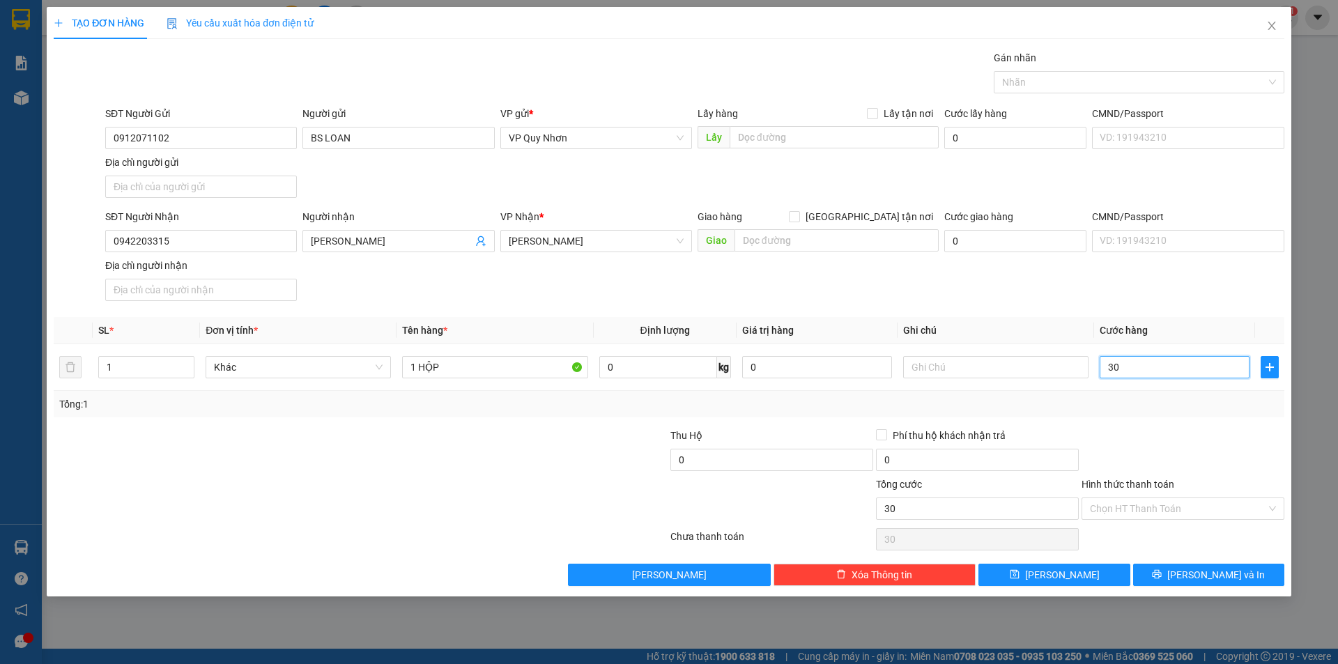
type input "300"
type input "3.000"
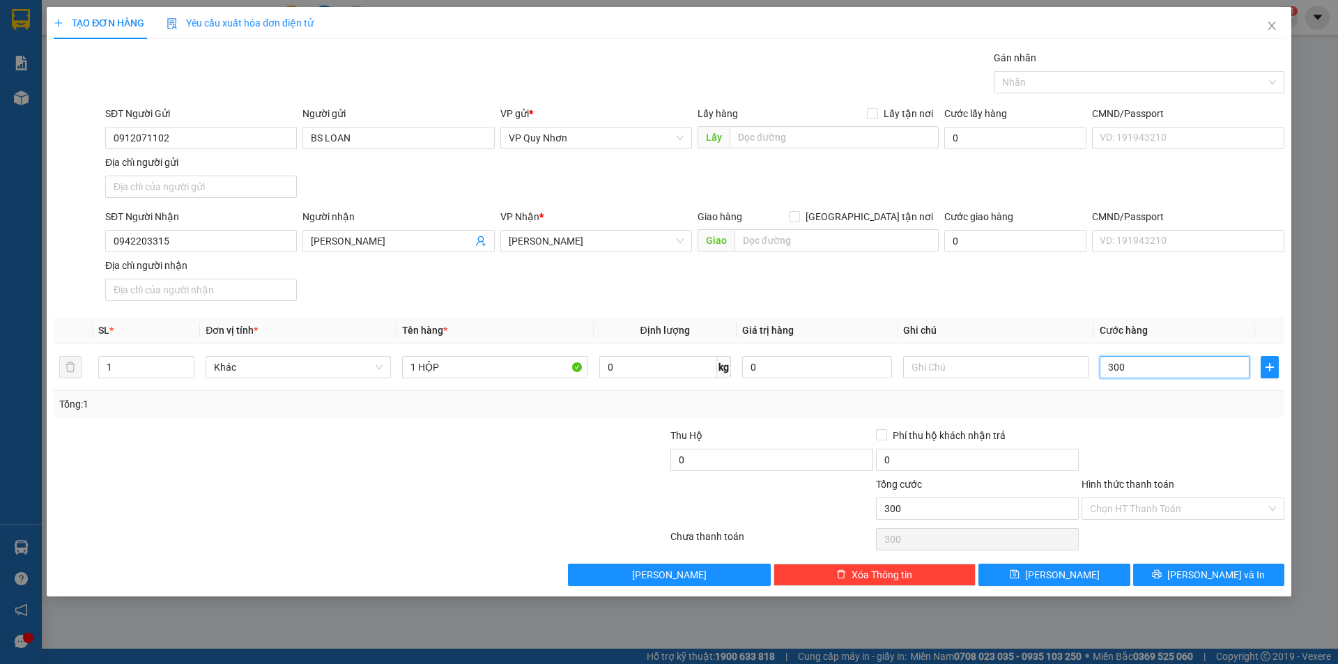
type input "3.000"
type input "30.000"
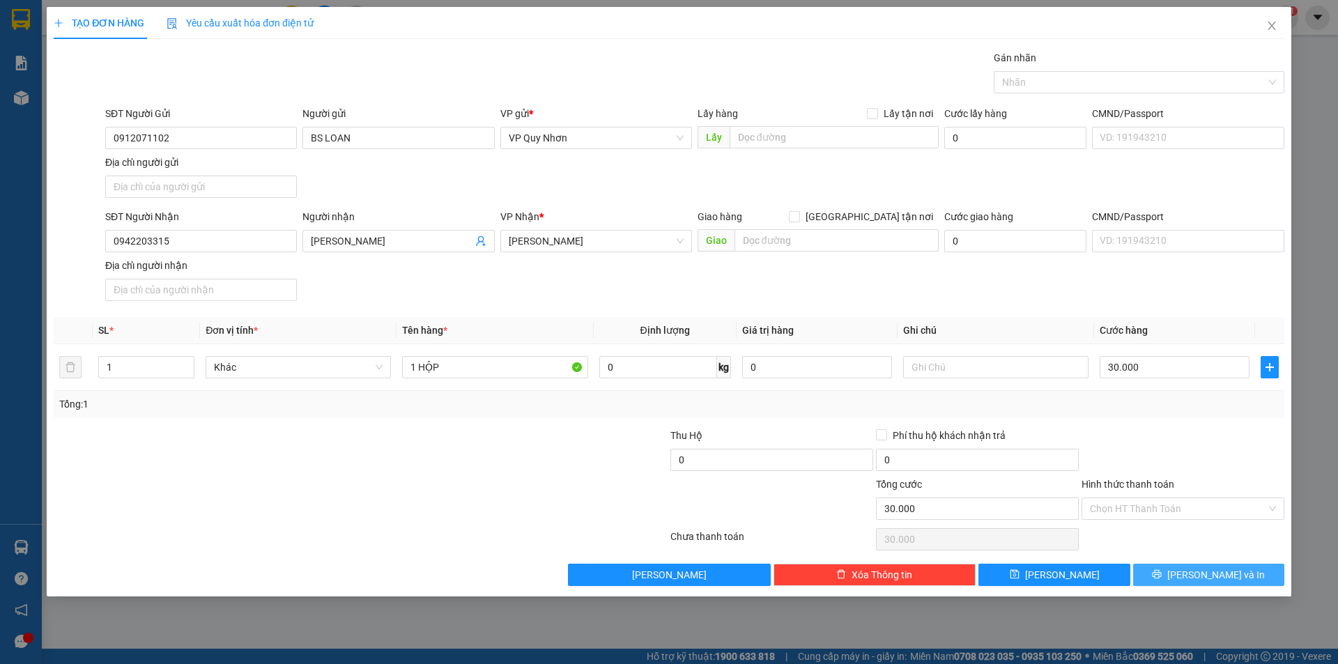
click at [1177, 573] on button "[PERSON_NAME] và In" at bounding box center [1208, 575] width 151 height 22
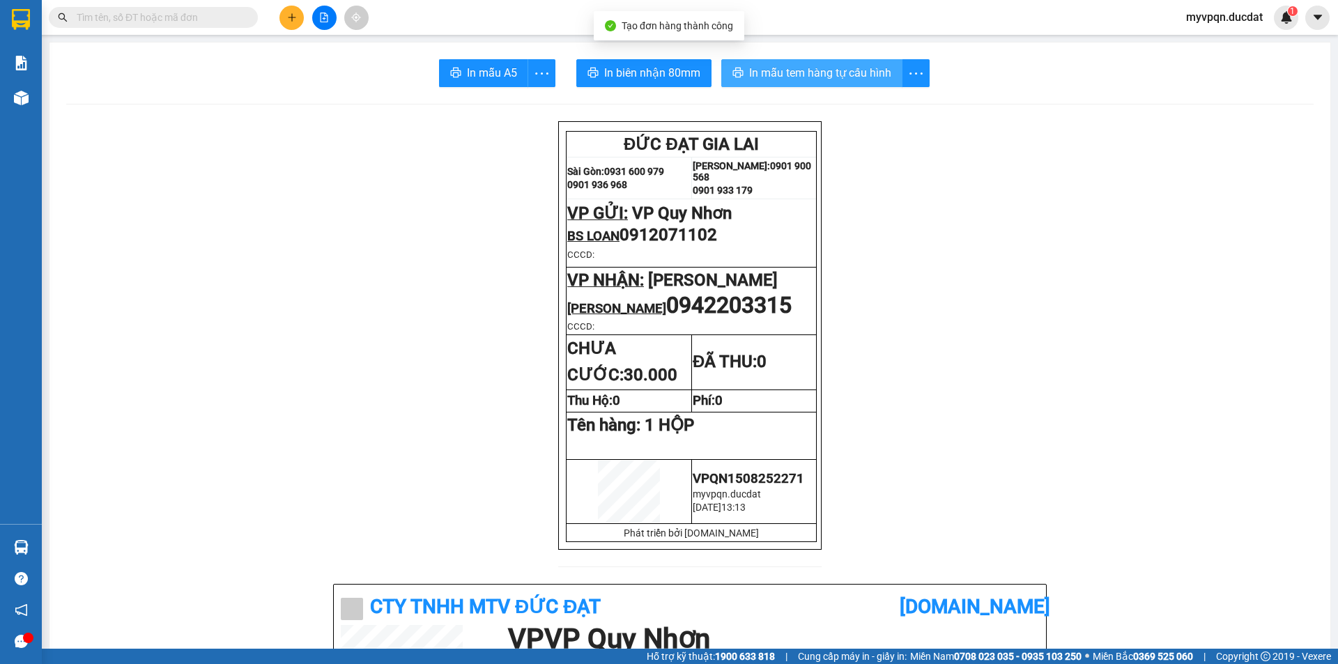
click at [805, 68] on span "In mẫu tem hàng tự cấu hình" at bounding box center [820, 72] width 142 height 17
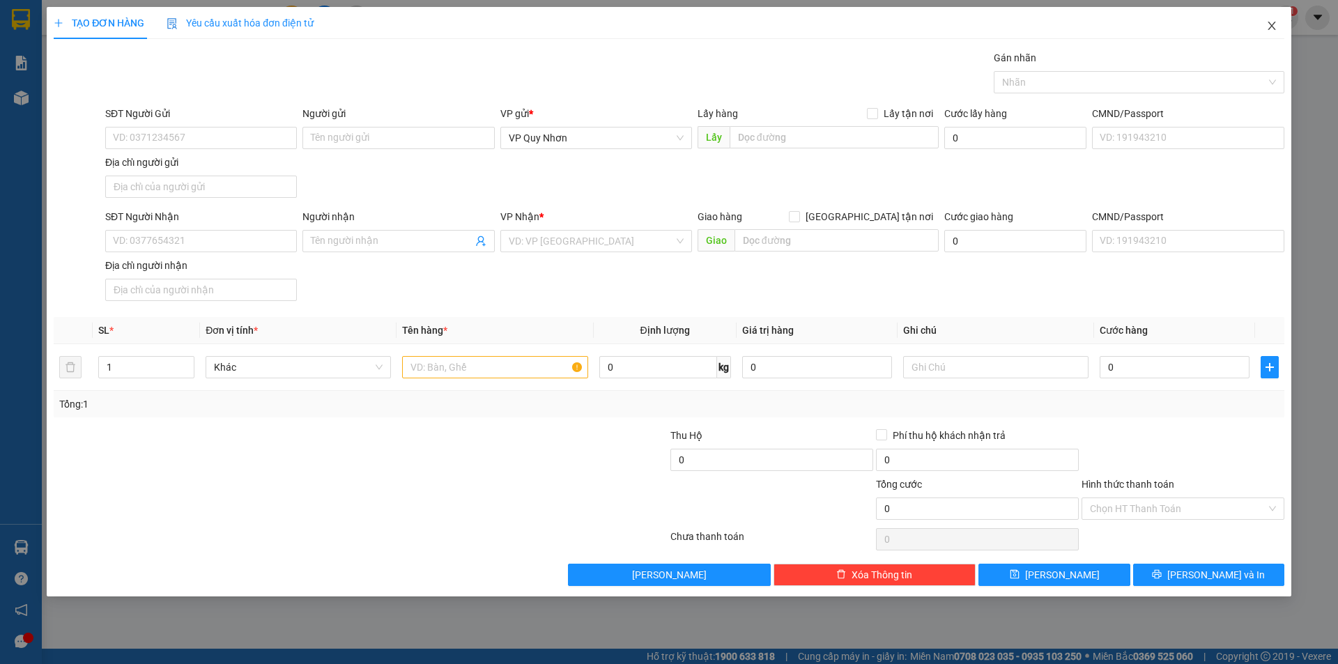
click at [1270, 25] on icon "close" at bounding box center [1271, 25] width 11 height 11
